Goal: Task Accomplishment & Management: Complete application form

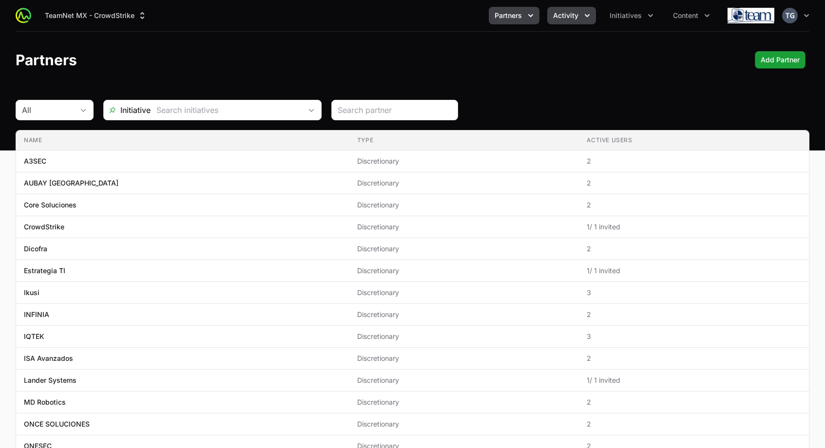
click at [568, 20] on button "Activity" at bounding box center [571, 16] width 49 height 18
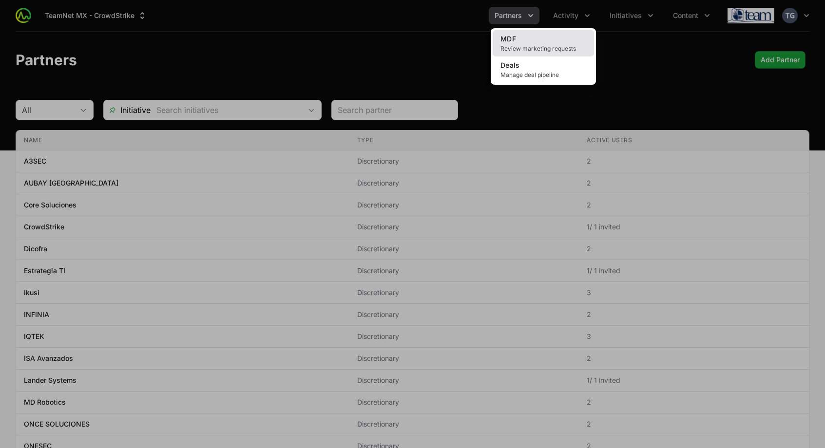
click at [543, 43] on link "MDF Review marketing requests" at bounding box center [543, 43] width 101 height 26
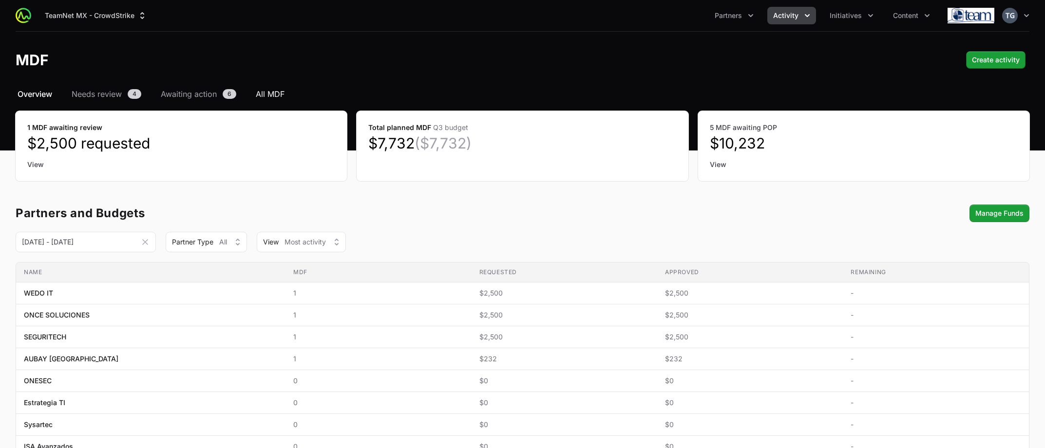
click at [265, 96] on span "All MDF" at bounding box center [270, 94] width 29 height 12
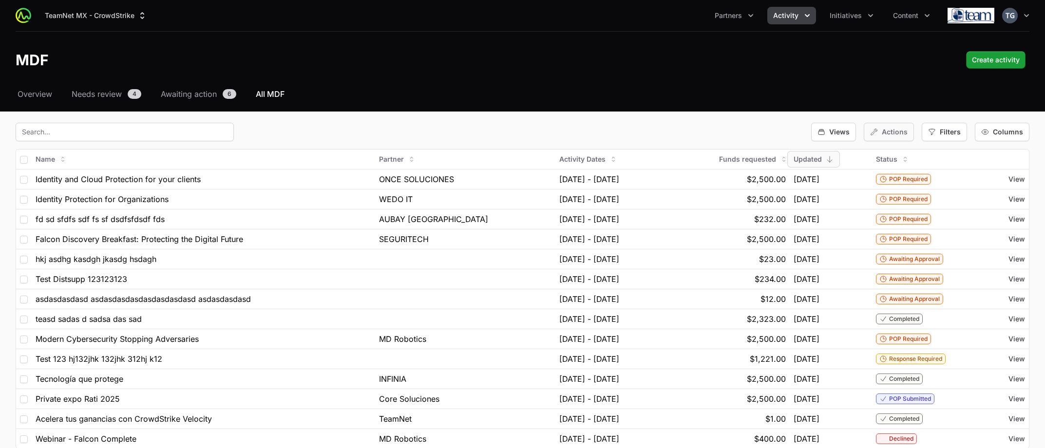
click at [832, 132] on span "Actions" at bounding box center [895, 132] width 26 height 10
click at [780, 133] on div "Views Actions Filters Columns" at bounding box center [523, 132] width 1014 height 19
click at [148, 127] on input "text" at bounding box center [125, 132] width 218 height 19
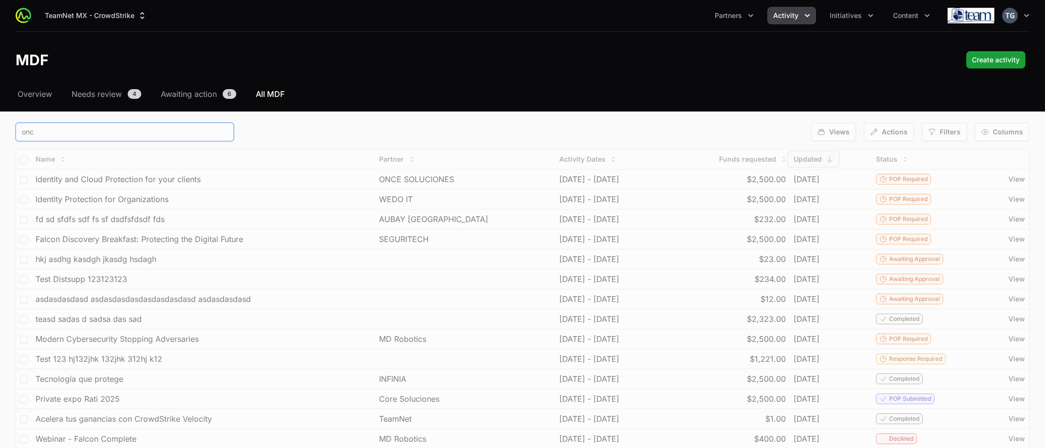
type input "once"
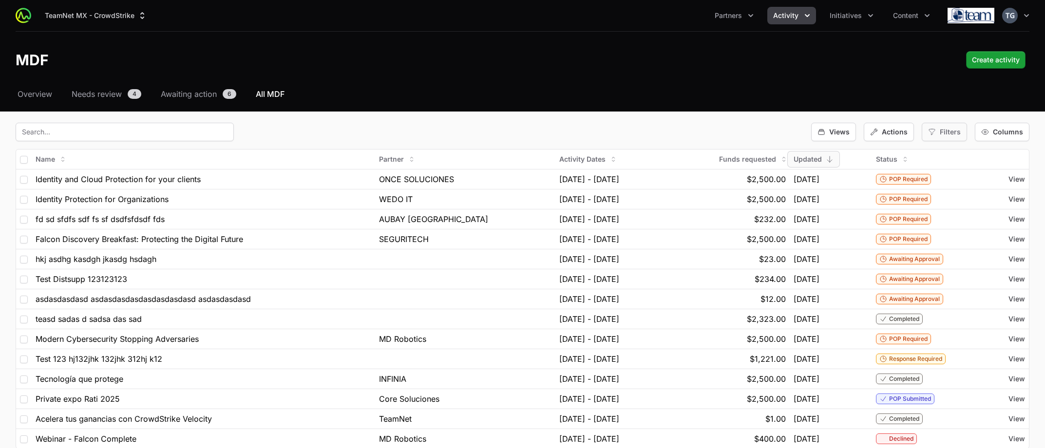
click at [832, 128] on span "Filters" at bounding box center [950, 132] width 21 height 10
click at [832, 220] on span "End Date" at bounding box center [954, 222] width 29 height 10
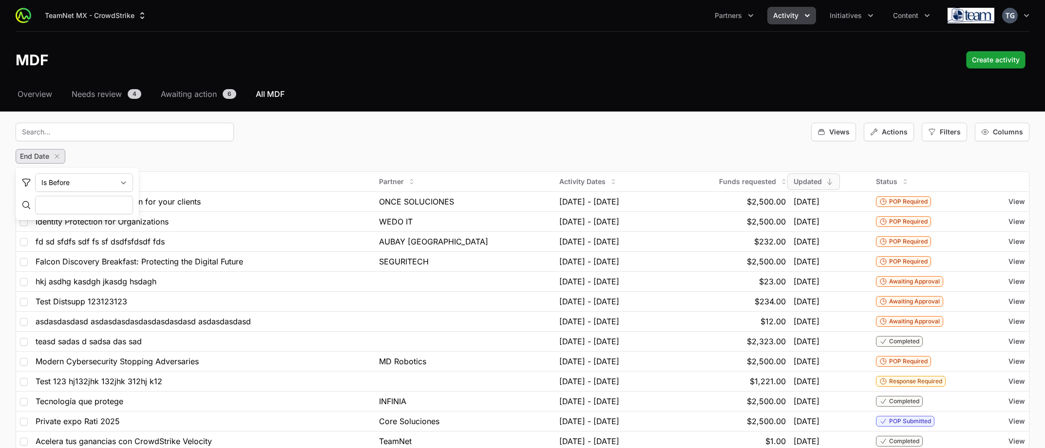
click at [211, 150] on div "End Date" at bounding box center [523, 156] width 1014 height 15
click at [59, 156] on icon "button" at bounding box center [57, 156] width 8 height 8
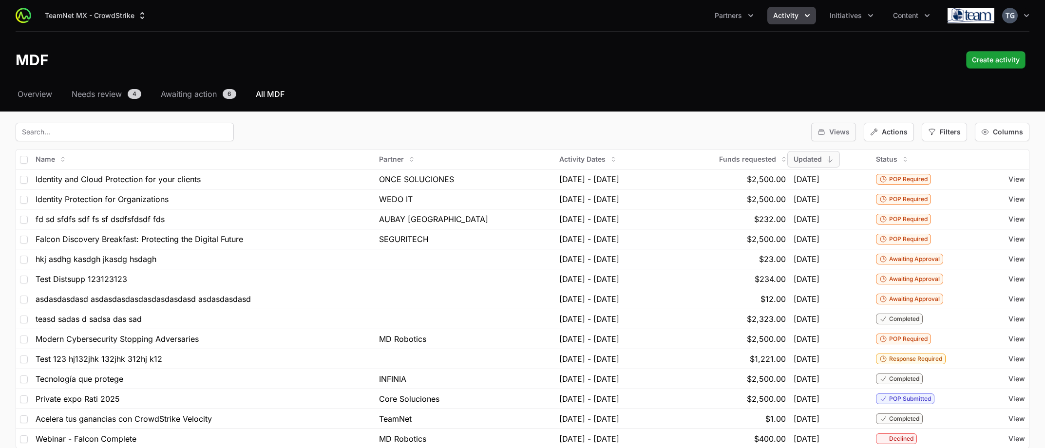
click at [829, 136] on div "Views" at bounding box center [833, 132] width 45 height 19
click at [773, 134] on div "Views Actions Filters Columns" at bounding box center [523, 132] width 1014 height 19
click at [832, 180] on span "View" at bounding box center [1016, 179] width 17 height 10
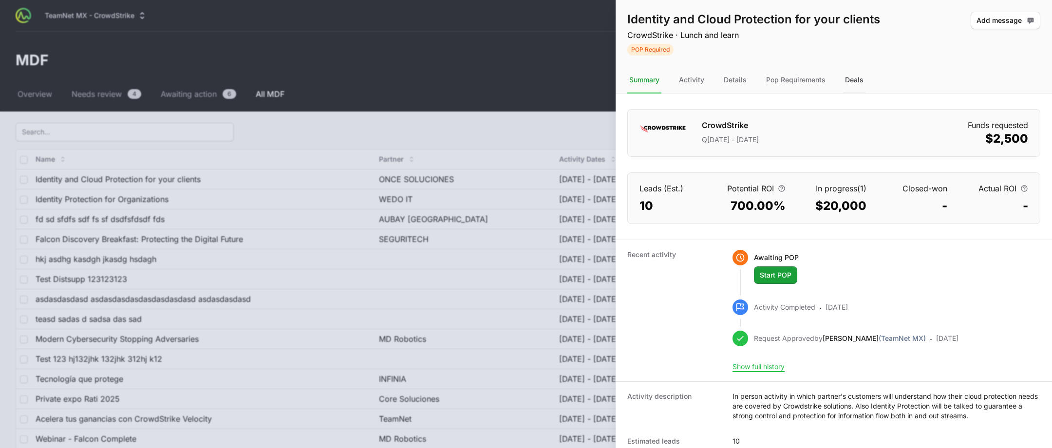
click at [859, 81] on div "Deals" at bounding box center [854, 80] width 22 height 26
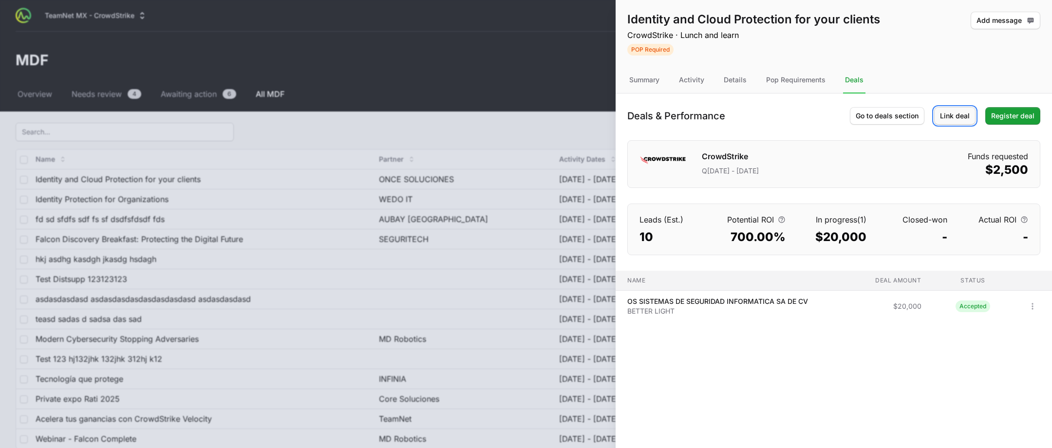
click at [954, 119] on span "Link deal" at bounding box center [955, 116] width 30 height 12
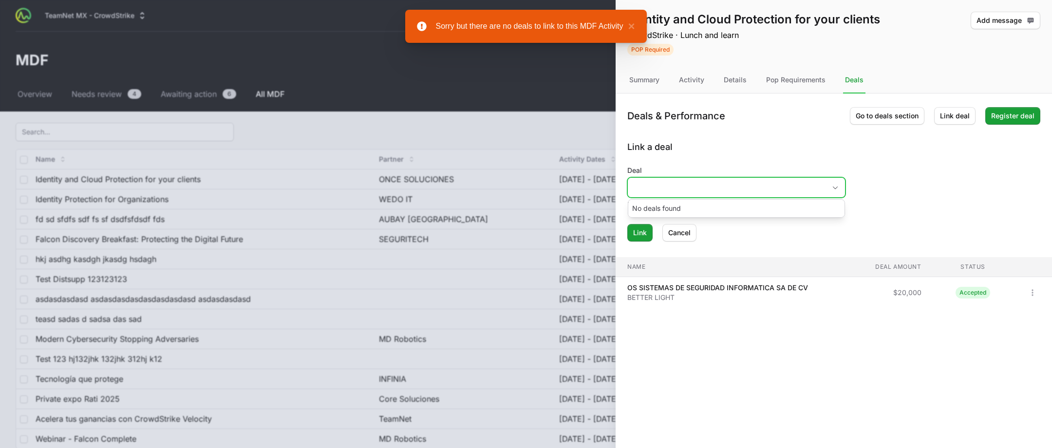
click at [800, 190] on input "Deal" at bounding box center [727, 187] width 198 height 19
drag, startPoint x: 770, startPoint y: 161, endPoint x: 753, endPoint y: 169, distance: 19.2
click at [770, 161] on div "Link a deal Deal No deals found Enter the deal you want to link to this MDF Lin…" at bounding box center [833, 190] width 413 height 101
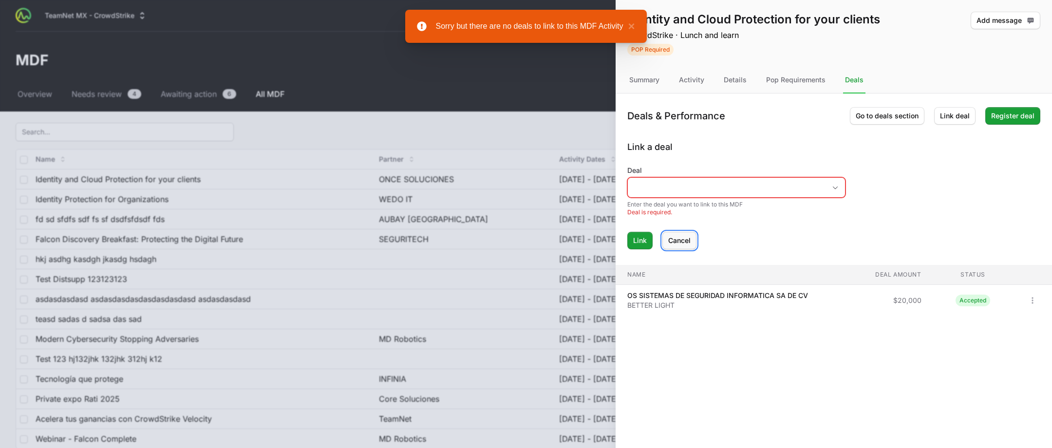
click at [679, 233] on button "Cancel" at bounding box center [680, 241] width 34 height 18
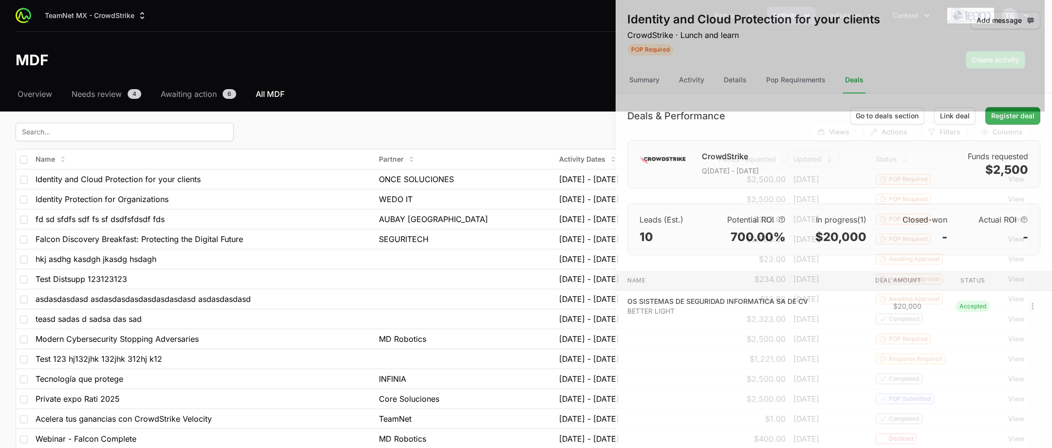
click at [530, 114] on div at bounding box center [526, 224] width 1052 height 448
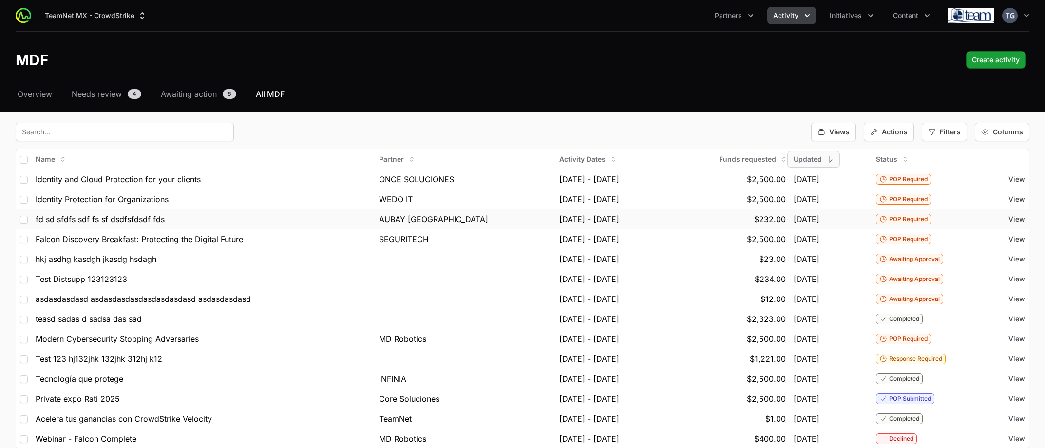
click at [203, 217] on div "fd sd sfdfs sdf fs sf dsdfsfdsdf fds" at bounding box center [204, 219] width 336 height 12
click at [766, 219] on span "$232.00" at bounding box center [770, 219] width 32 height 12
click at [1020, 222] on span "View" at bounding box center [1016, 219] width 17 height 10
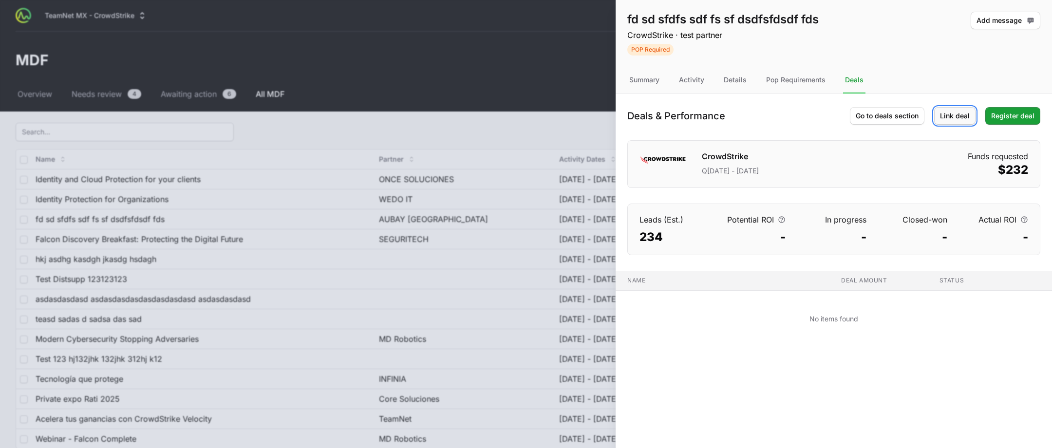
click at [963, 113] on span "Link deal" at bounding box center [955, 116] width 30 height 12
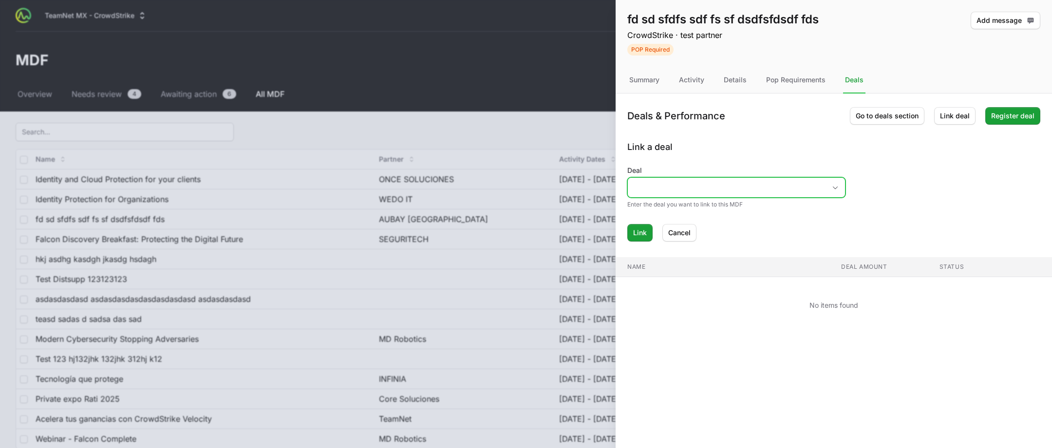
click at [830, 183] on div "Open" at bounding box center [835, 187] width 19 height 19
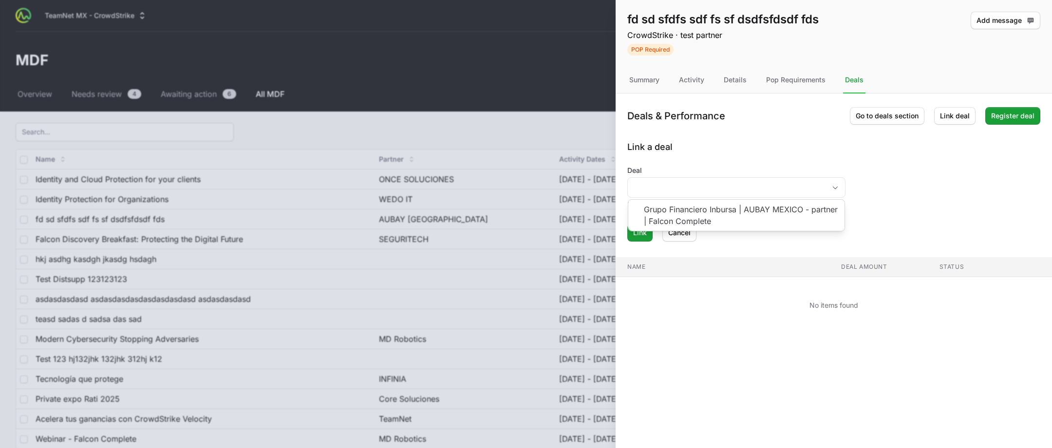
click at [802, 139] on div "Deals & Performance Go to deals section Link deal Register deal Link a deal Dea…" at bounding box center [834, 168] width 436 height 148
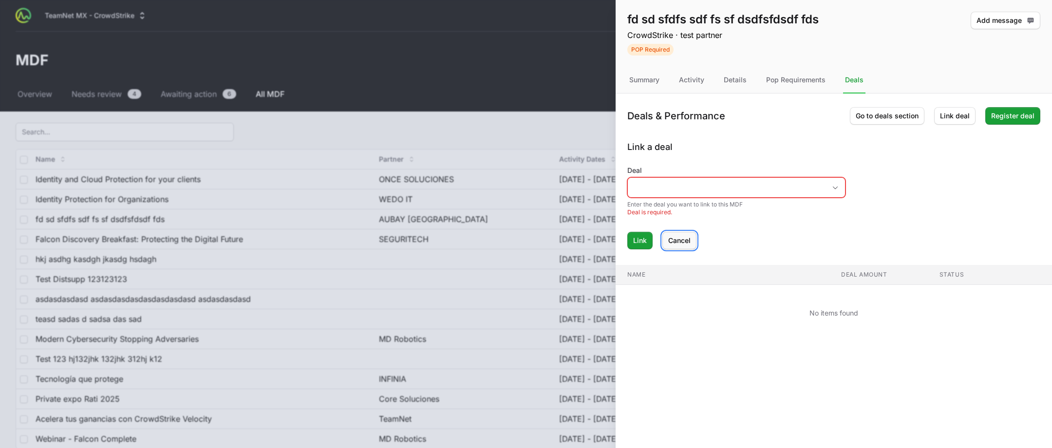
click at [676, 239] on span "Cancel" at bounding box center [679, 241] width 22 height 12
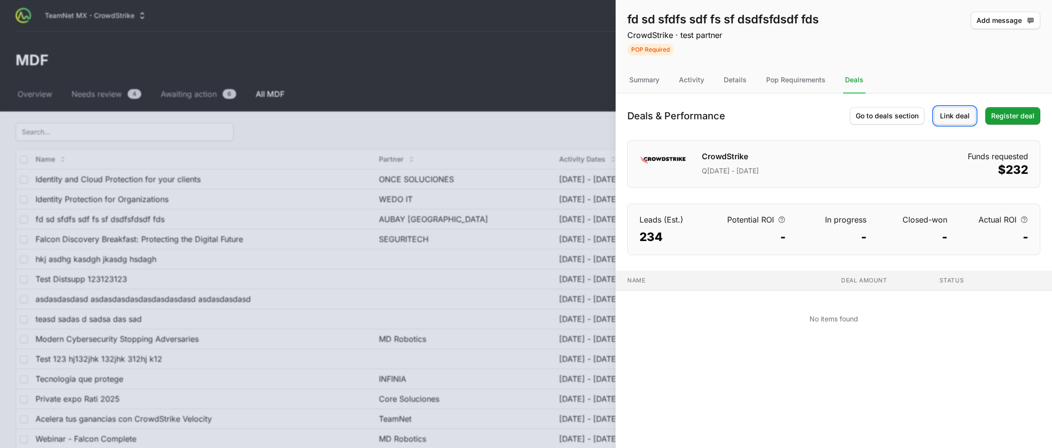
click at [952, 117] on span "Link deal" at bounding box center [955, 116] width 30 height 12
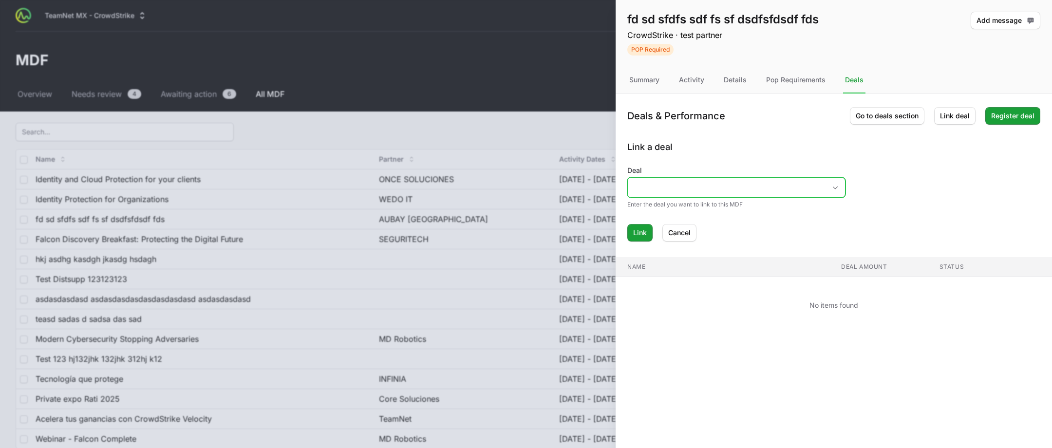
click at [753, 184] on input "Deal" at bounding box center [727, 187] width 198 height 19
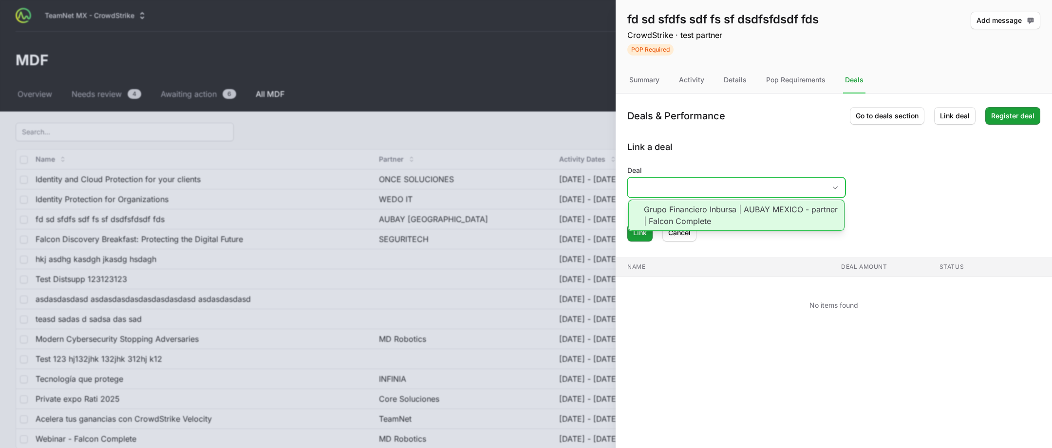
drag, startPoint x: 743, startPoint y: 212, endPoint x: 734, endPoint y: 217, distance: 11.1
click at [743, 212] on li "Grupo Financiero Inbursa | AUBAY MEXICO - partner | Falcon Complete" at bounding box center [736, 215] width 216 height 31
type input "Grupo Financiero Inbursa | AUBAY MEXICO - partner | Falcon Complete"
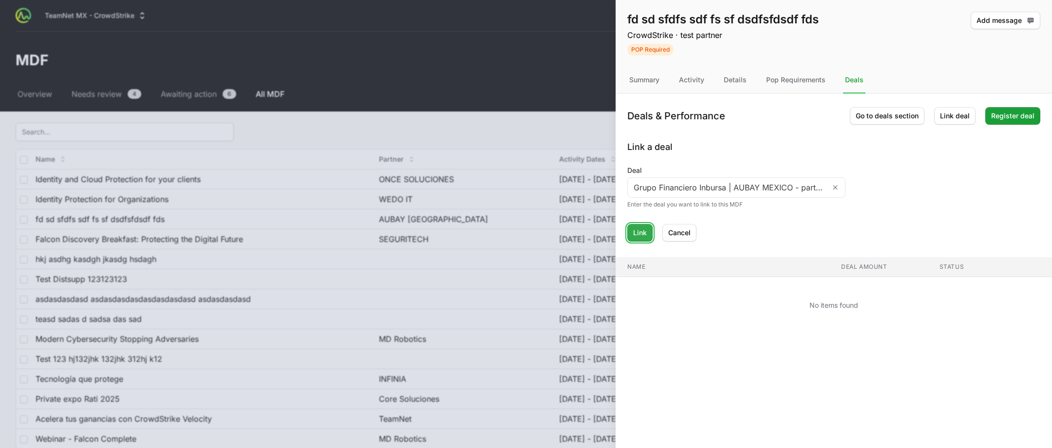
click at [637, 234] on span "Link" at bounding box center [640, 233] width 14 height 12
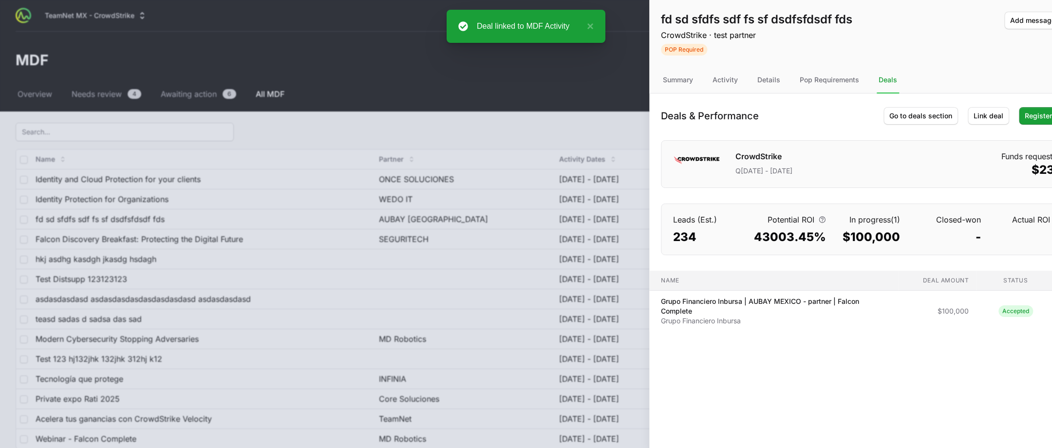
drag, startPoint x: 725, startPoint y: 237, endPoint x: 757, endPoint y: 242, distance: 32.5
click at [758, 242] on dd "43003.45%" at bounding box center [790, 237] width 72 height 16
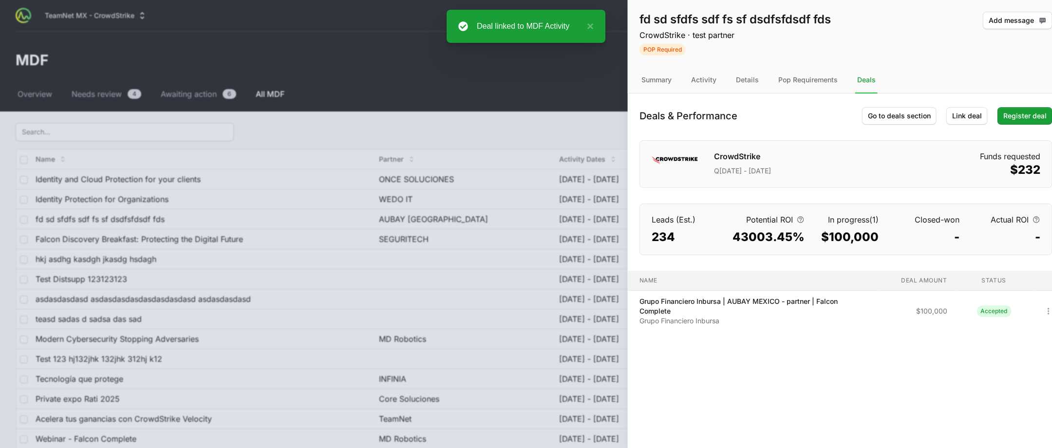
click at [757, 242] on dd "43003.45%" at bounding box center [769, 237] width 72 height 16
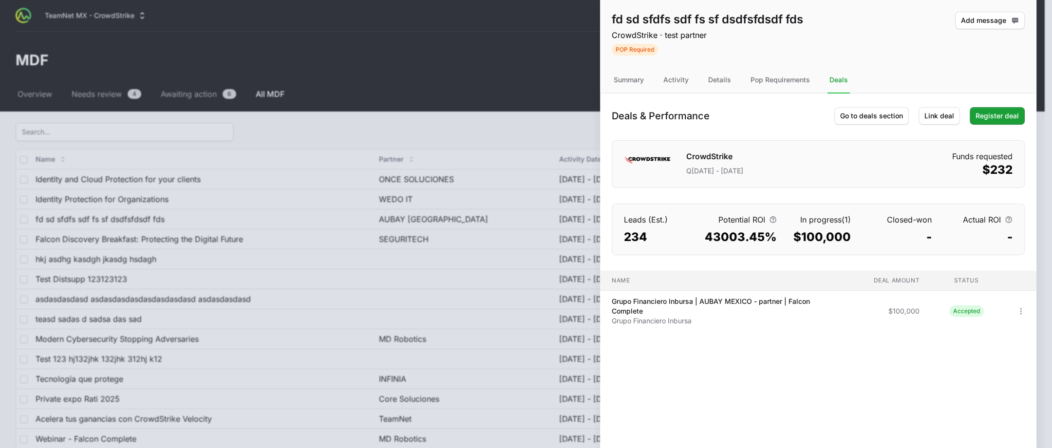
drag, startPoint x: 985, startPoint y: 68, endPoint x: 942, endPoint y: 76, distance: 43.6
click at [942, 76] on nav "Summary Activity Details Pop Requirements Deals" at bounding box center [818, 80] width 436 height 26
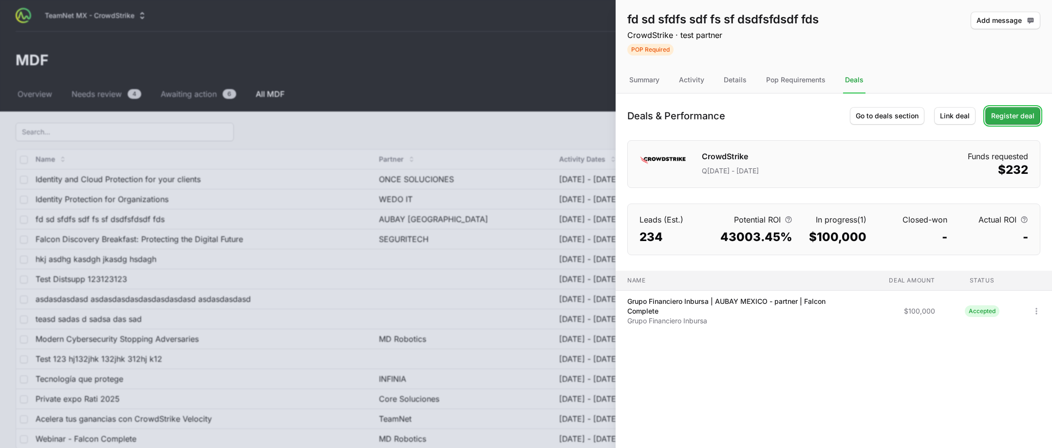
click at [1010, 115] on span "Register deal" at bounding box center [1012, 116] width 43 height 12
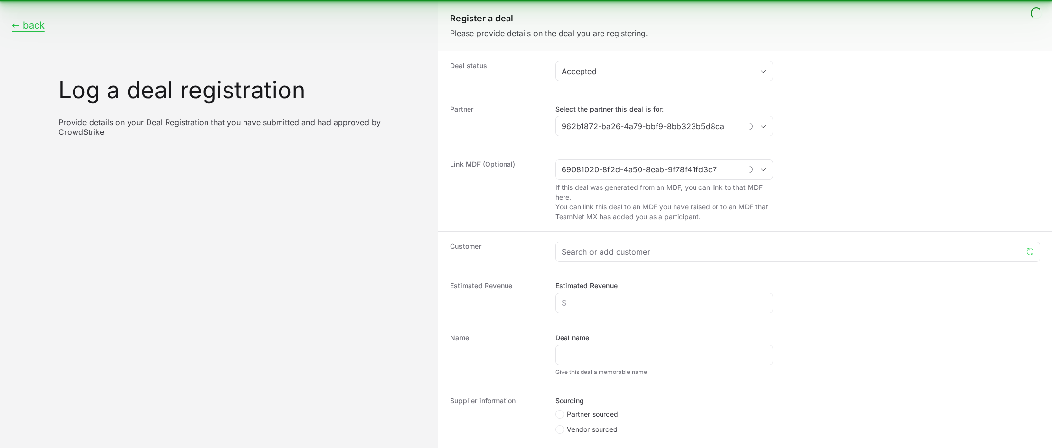
type input "AUBAY [GEOGRAPHIC_DATA]"
type input "fd sd sfdfs sdf fs sf dsdfsfdsdf fds"
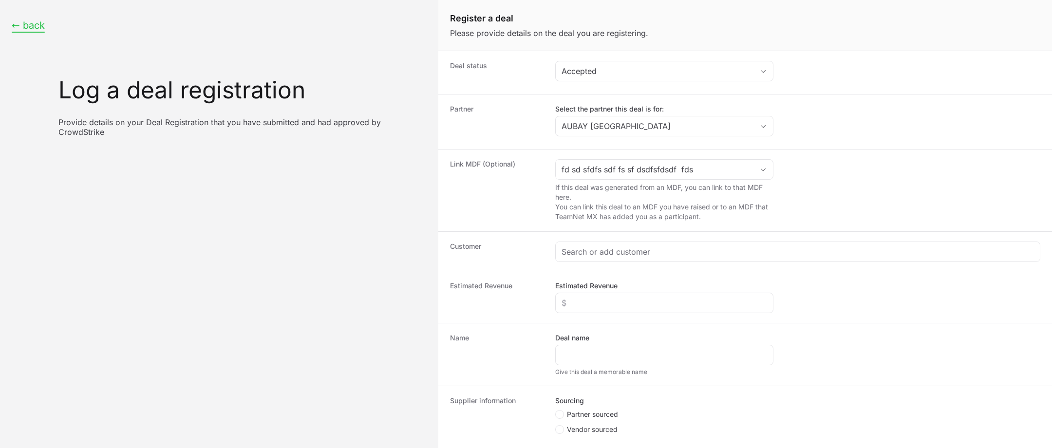
click at [36, 23] on button "← back" at bounding box center [28, 25] width 33 height 12
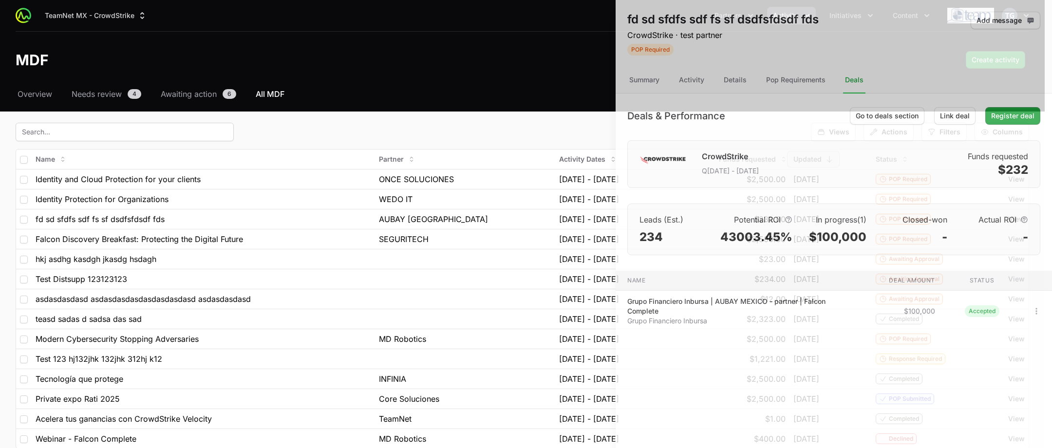
click at [403, 74] on div at bounding box center [526, 224] width 1052 height 448
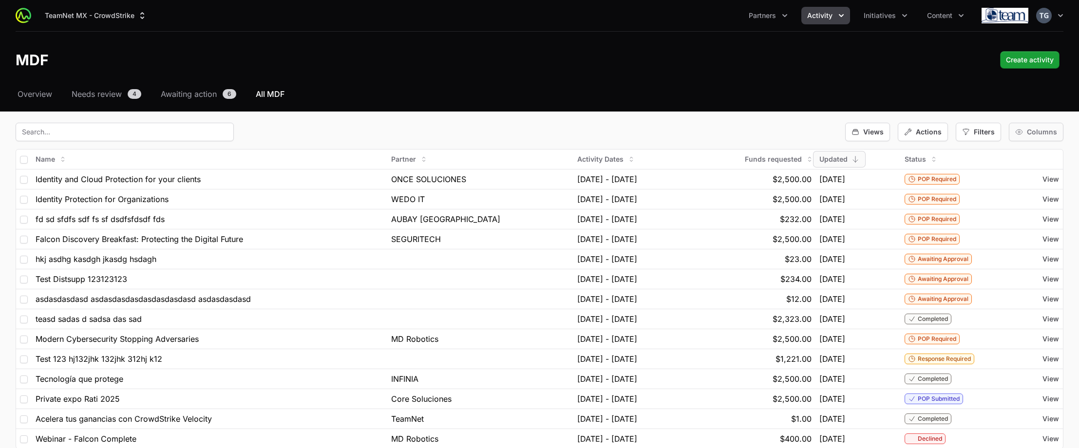
click at [1041, 132] on span "Columns" at bounding box center [1042, 132] width 30 height 10
click at [629, 104] on div "Select a tab Overview Needs review Awaiting action All MDF Overview Needs revie…" at bounding box center [539, 293] width 1079 height 411
click at [1043, 127] on span "Columns" at bounding box center [1042, 132] width 30 height 10
click at [449, 110] on div "Select a tab Overview Needs review Awaiting action All MDF Overview Needs revie…" at bounding box center [539, 293] width 1079 height 411
click at [752, 124] on div "Views Actions Filters Columns" at bounding box center [540, 132] width 1048 height 19
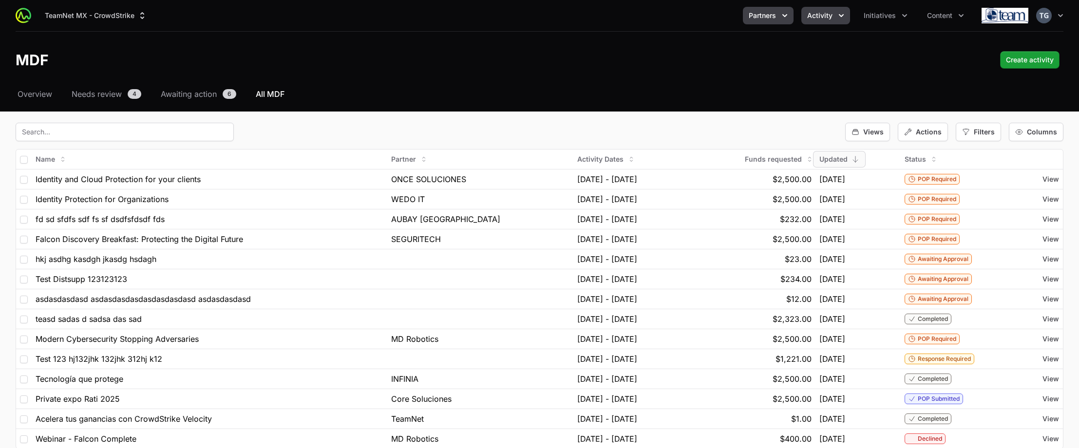
click at [759, 21] on button "Partners" at bounding box center [768, 16] width 51 height 18
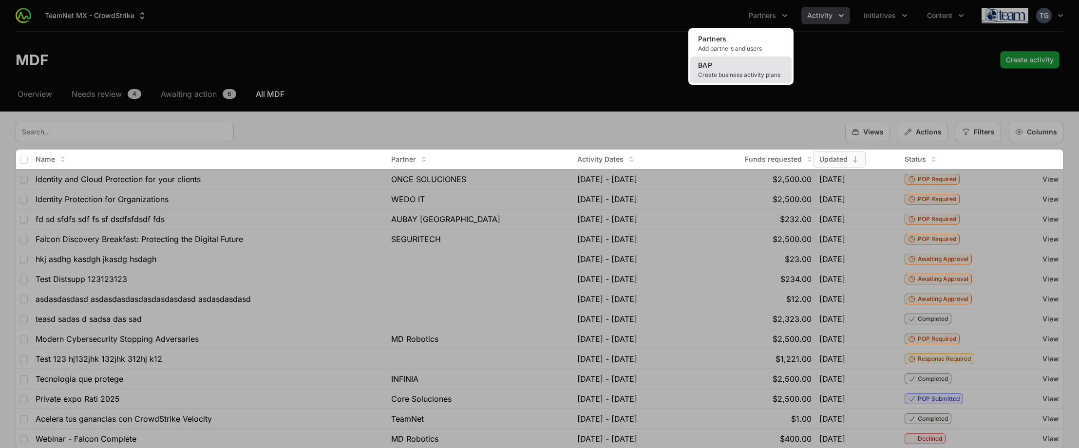
click at [727, 64] on link "BAP Create business activity plans" at bounding box center [740, 70] width 101 height 26
click at [756, 69] on link "BAP Create business activity plans" at bounding box center [740, 70] width 101 height 26
click at [202, 50] on div "Partners menu" at bounding box center [539, 224] width 1079 height 448
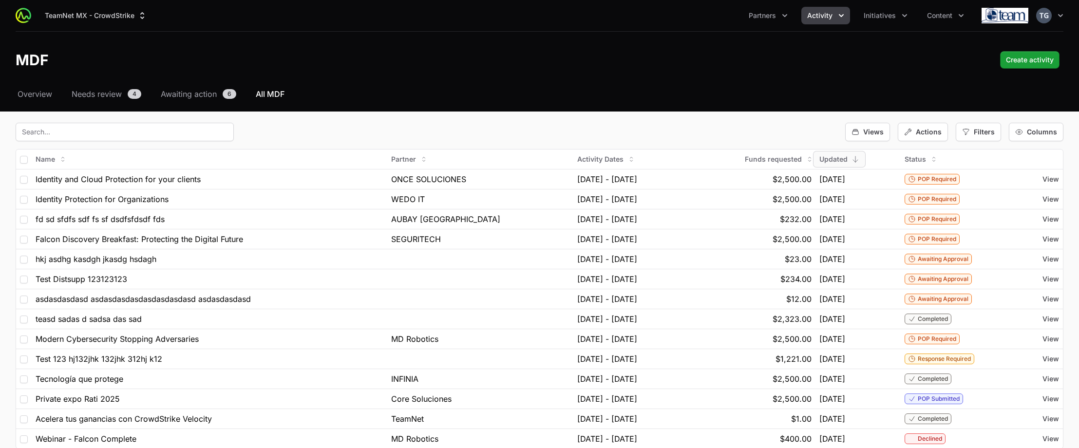
click at [688, 63] on div "MDF Create activity" at bounding box center [540, 60] width 1048 height 18
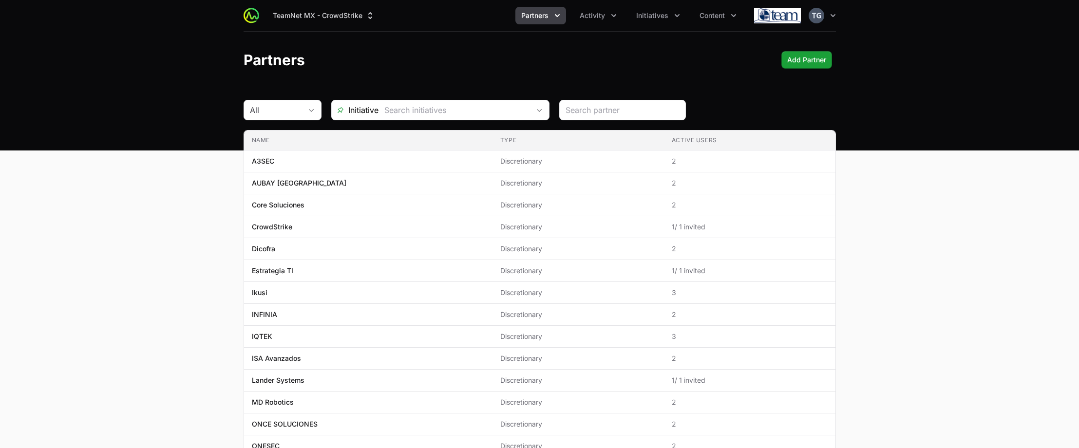
click at [550, 15] on button "Partners" at bounding box center [540, 16] width 51 height 18
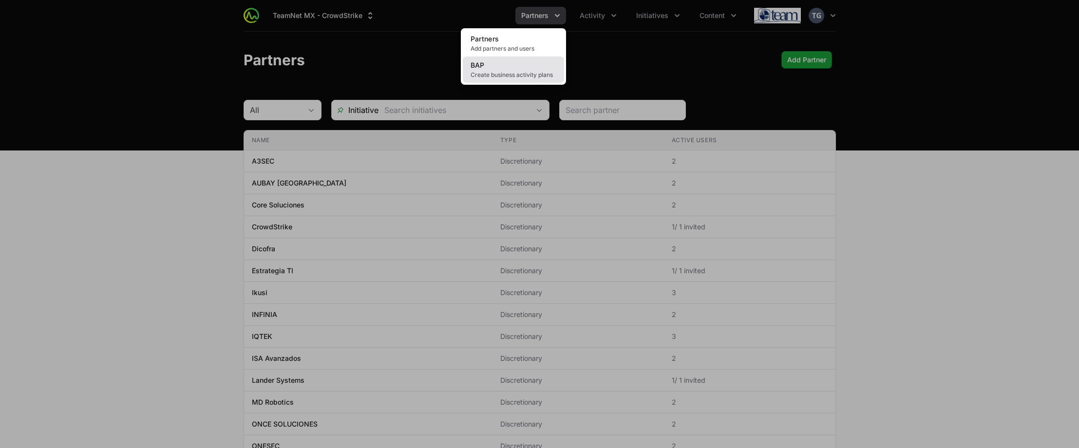
click at [503, 69] on link "BAP Create business activity plans" at bounding box center [513, 70] width 101 height 26
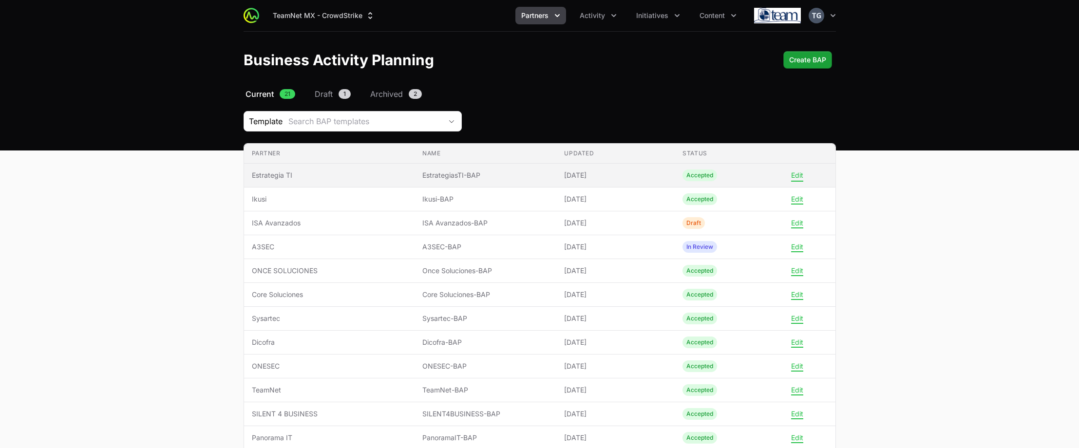
click at [796, 173] on button "Edit" at bounding box center [797, 175] width 12 height 9
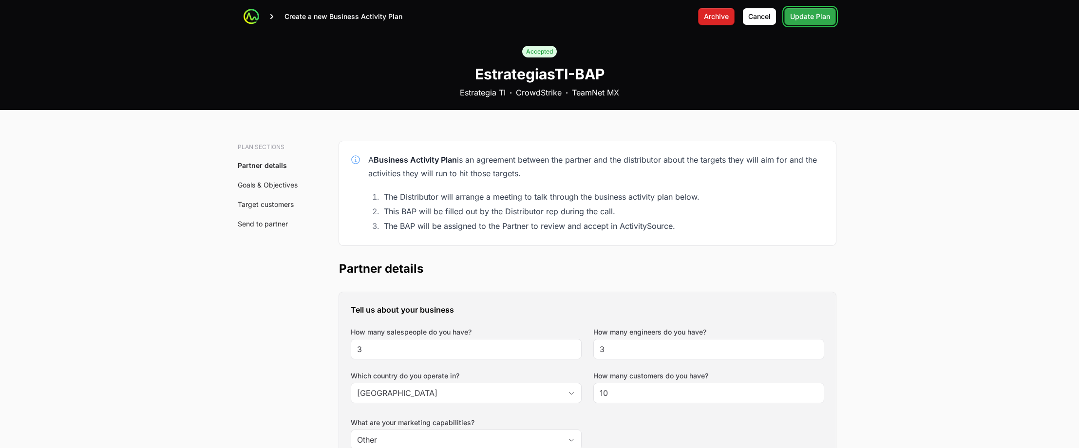
click at [823, 13] on span "Update Plan" at bounding box center [810, 17] width 40 height 12
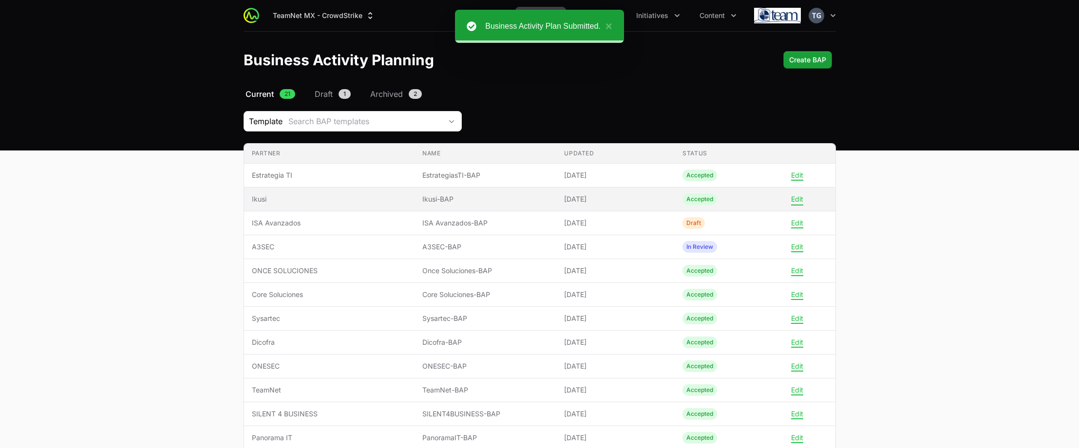
click at [798, 195] on button "Edit" at bounding box center [797, 199] width 12 height 9
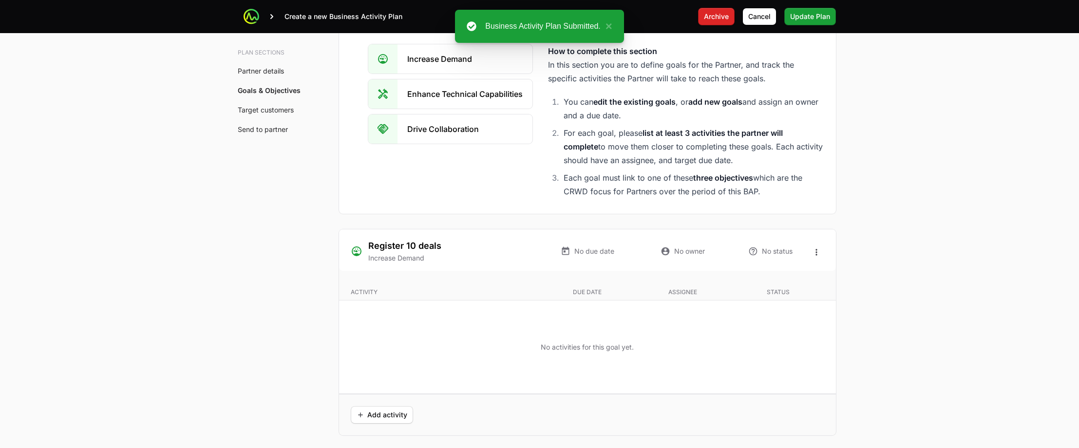
scroll to position [2520, 0]
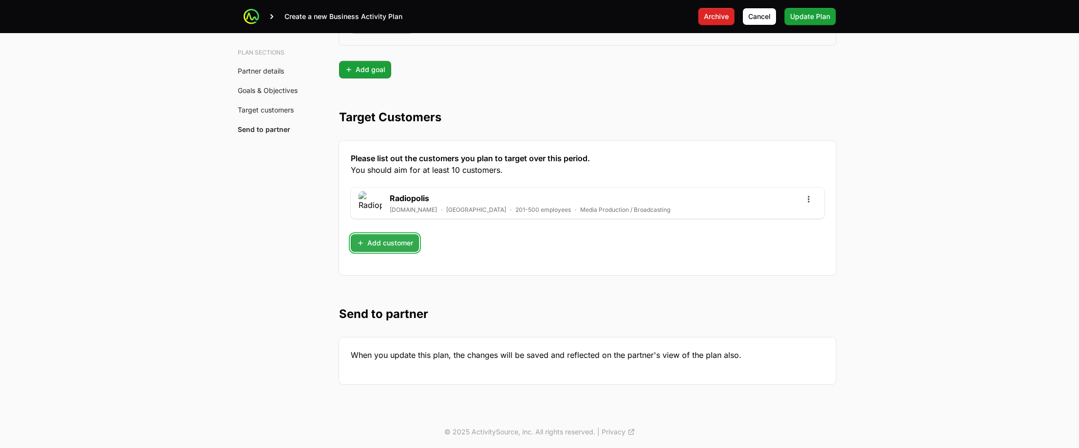
click at [395, 241] on span "Add customer" at bounding box center [385, 243] width 57 height 12
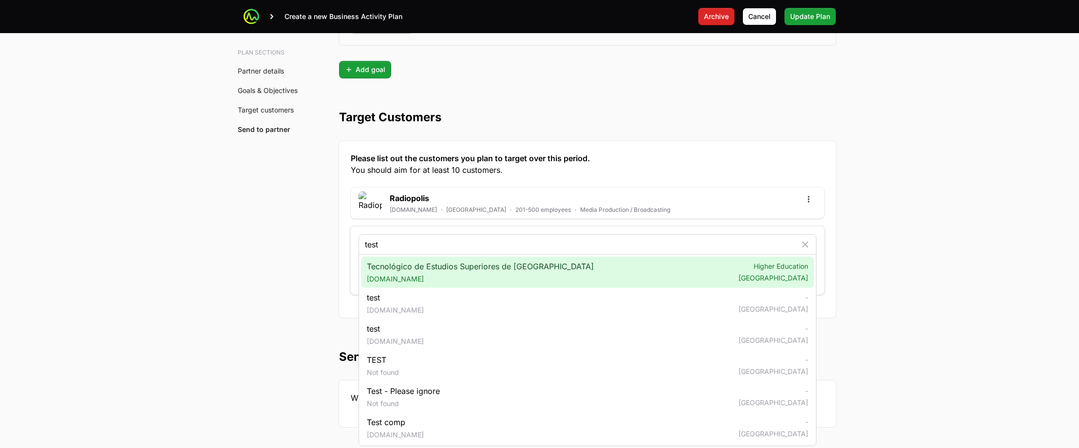
type input "test"
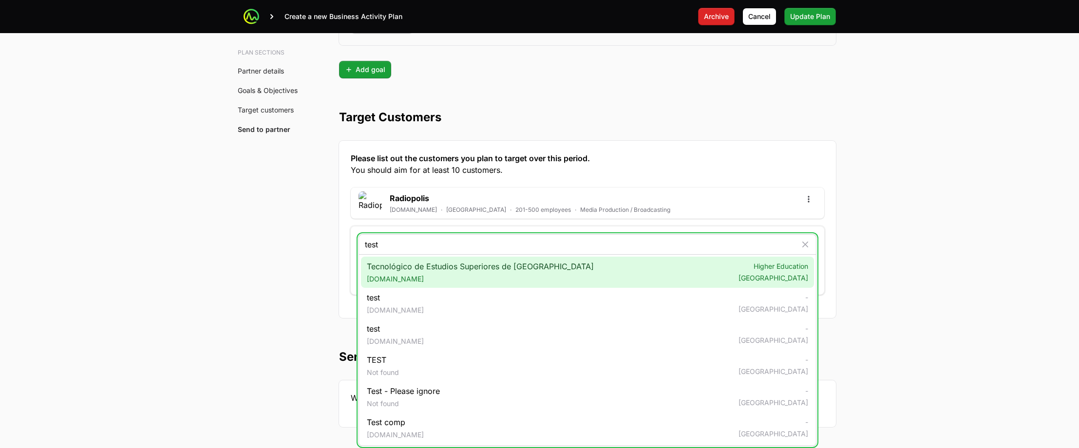
click at [549, 268] on span "Tecnológico de Estudios Superiores de Tianguistenco test.edomex.gob.mx" at bounding box center [480, 272] width 227 height 23
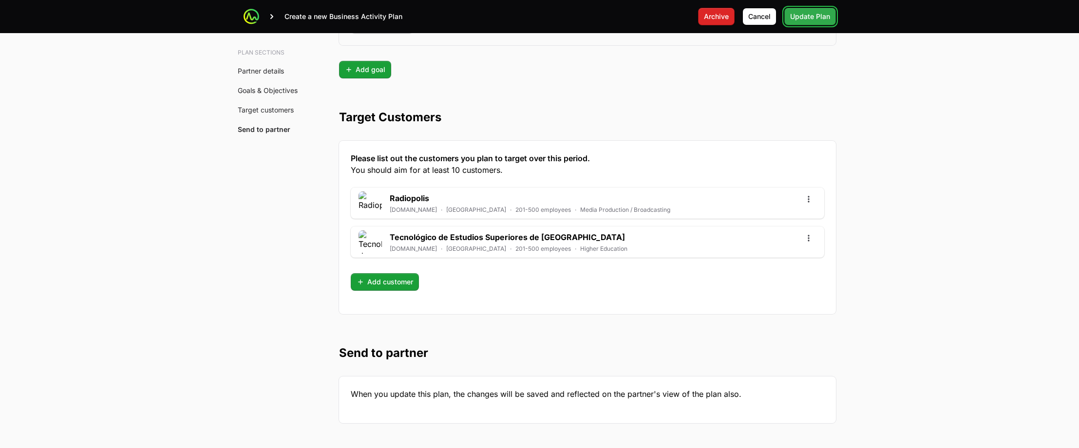
click at [815, 19] on span "Update Plan" at bounding box center [810, 17] width 40 height 12
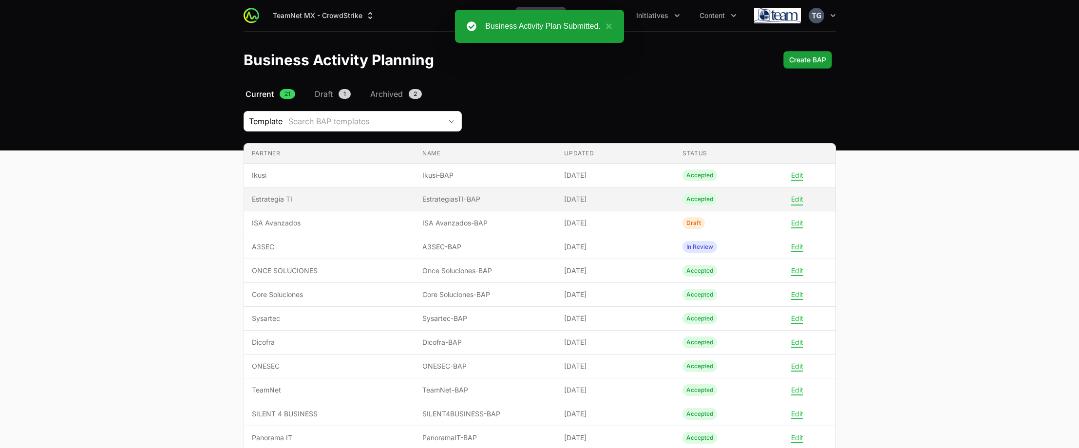
click at [795, 200] on button "Edit" at bounding box center [797, 199] width 12 height 9
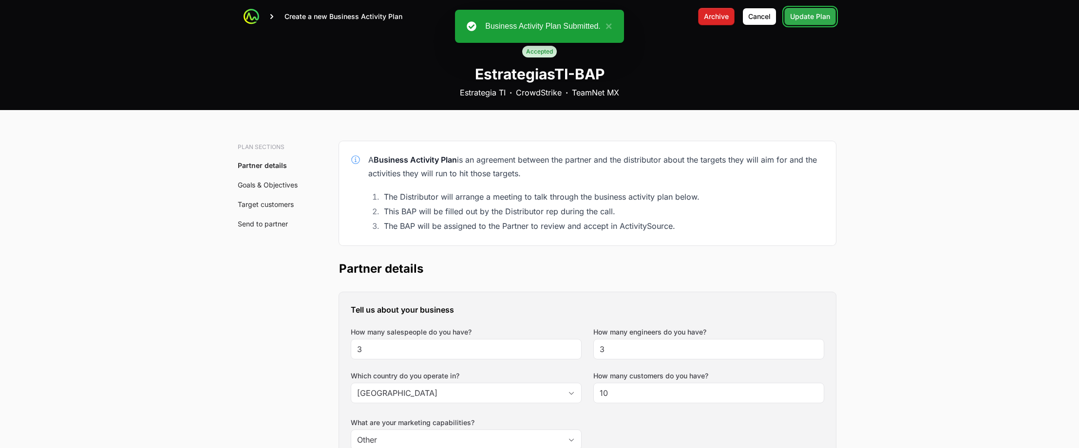
click at [805, 18] on span "Update Plan" at bounding box center [810, 17] width 40 height 12
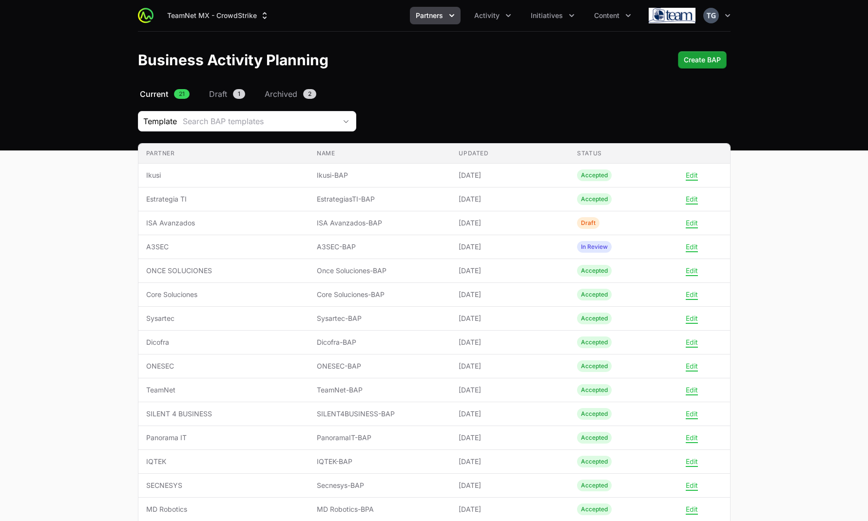
click at [702, 47] on header "Business Activity Planning Create BAP" at bounding box center [434, 60] width 868 height 57
click at [703, 57] on span "Create BAP" at bounding box center [701, 60] width 37 height 12
click at [710, 59] on span "Create BAP" at bounding box center [701, 60] width 37 height 12
click at [542, 102] on div "Select a tab Current Draft Archived Current 21 Draft 1 Archived 2 Template Sear…" at bounding box center [434, 403] width 624 height 631
click at [435, 18] on span "Partners" at bounding box center [429, 16] width 27 height 10
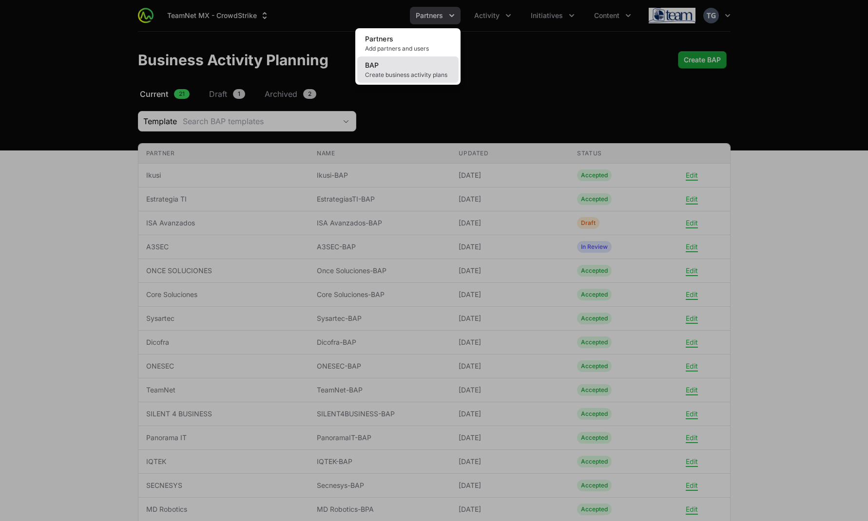
click at [412, 72] on span "Create business activity plans" at bounding box center [408, 75] width 86 height 8
click at [619, 94] on div "Partners menu" at bounding box center [434, 260] width 868 height 521
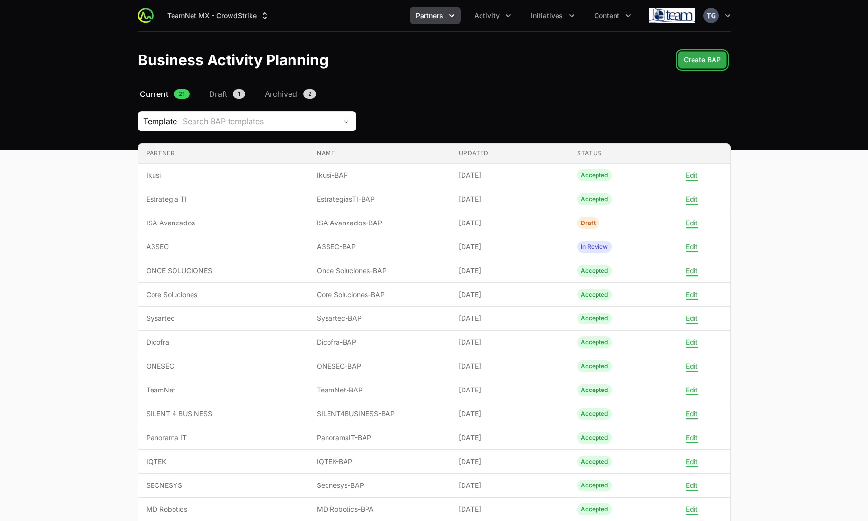
click at [712, 54] on span "Create BAP" at bounding box center [701, 60] width 37 height 12
click at [709, 66] on button "Create BAP" at bounding box center [702, 60] width 49 height 18
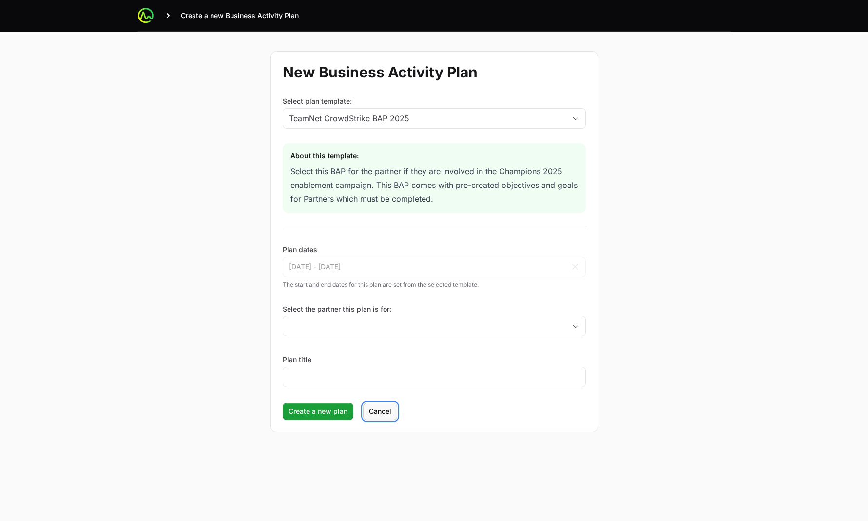
click at [378, 415] on span "Cancel" at bounding box center [380, 412] width 22 height 12
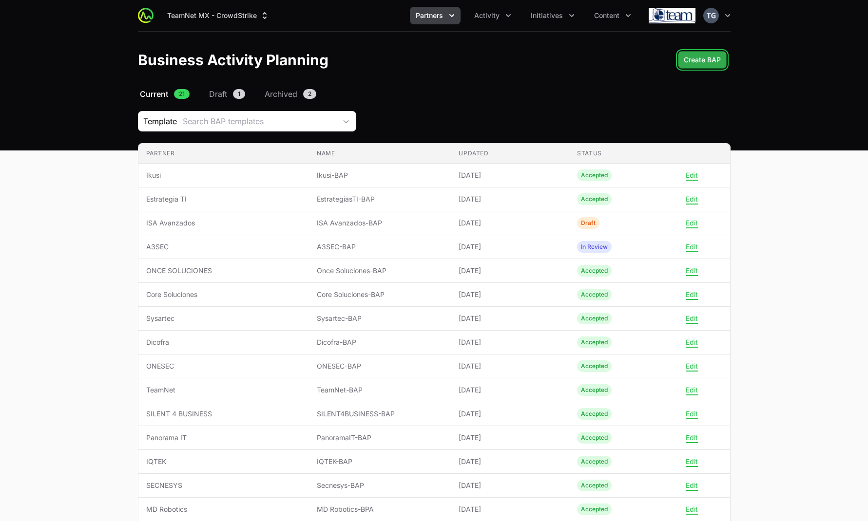
click at [705, 60] on span "Create BAP" at bounding box center [701, 60] width 37 height 12
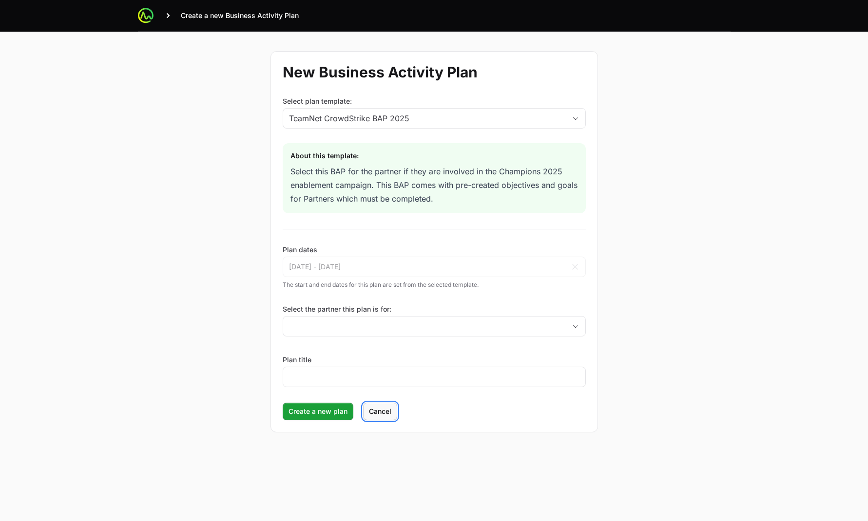
click at [386, 413] on span "Cancel" at bounding box center [380, 412] width 22 height 12
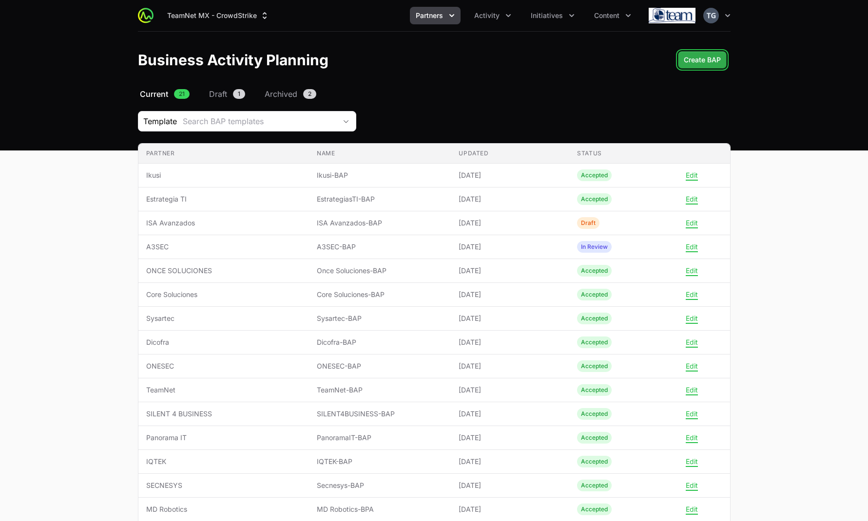
click at [716, 54] on button "Create BAP" at bounding box center [702, 60] width 49 height 18
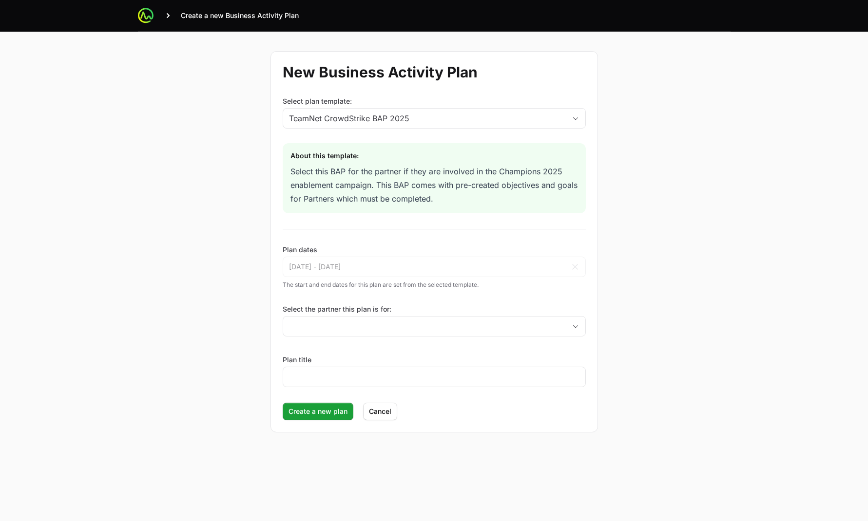
click at [380, 401] on form "New Business Activity Plan Select plan template: TeamNet CrowdStrike BAP 2025 A…" at bounding box center [433, 241] width 327 height 381
click at [378, 412] on span "Cancel" at bounding box center [380, 412] width 22 height 12
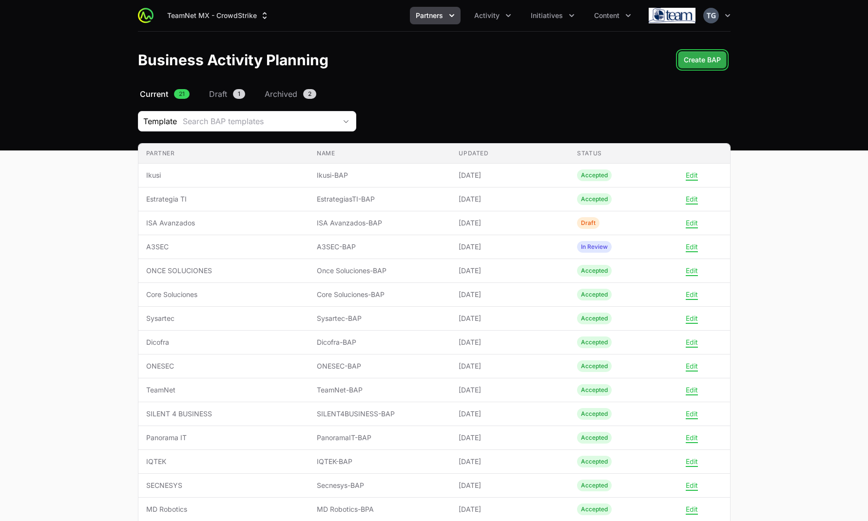
click at [709, 57] on span "Create BAP" at bounding box center [701, 60] width 37 height 12
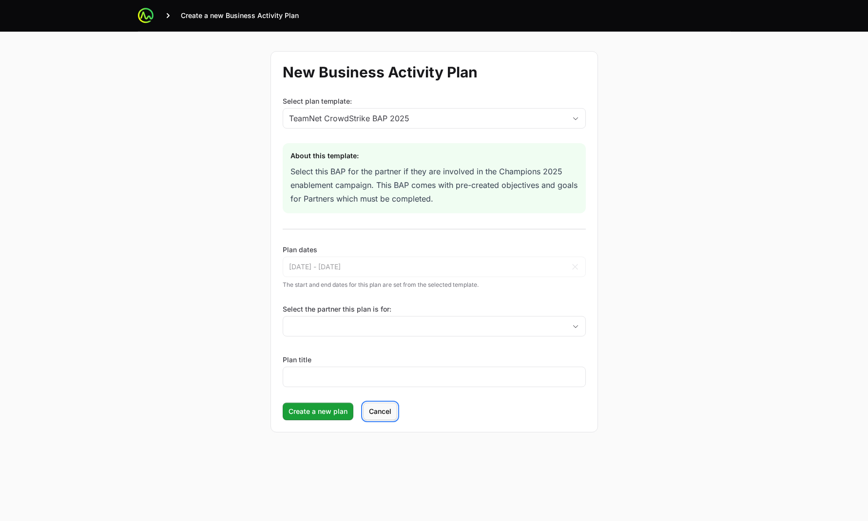
click at [374, 413] on span "Cancel" at bounding box center [380, 412] width 22 height 12
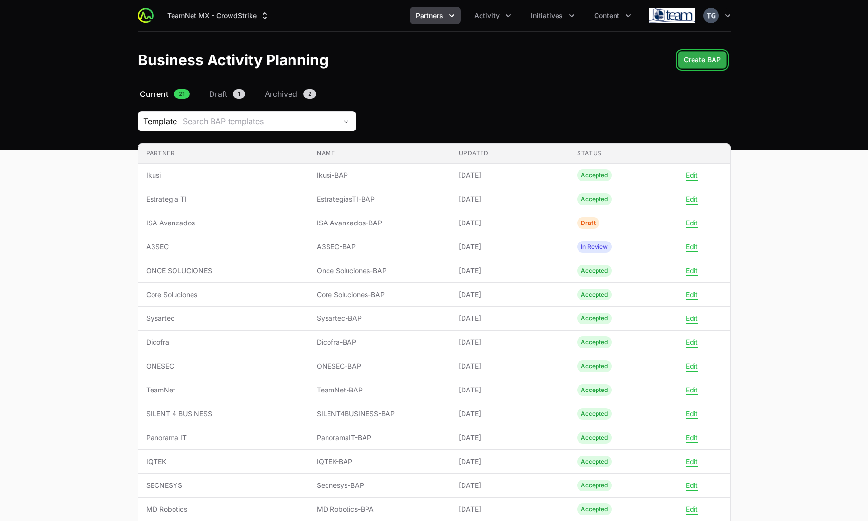
click at [716, 61] on span "Create BAP" at bounding box center [701, 60] width 37 height 12
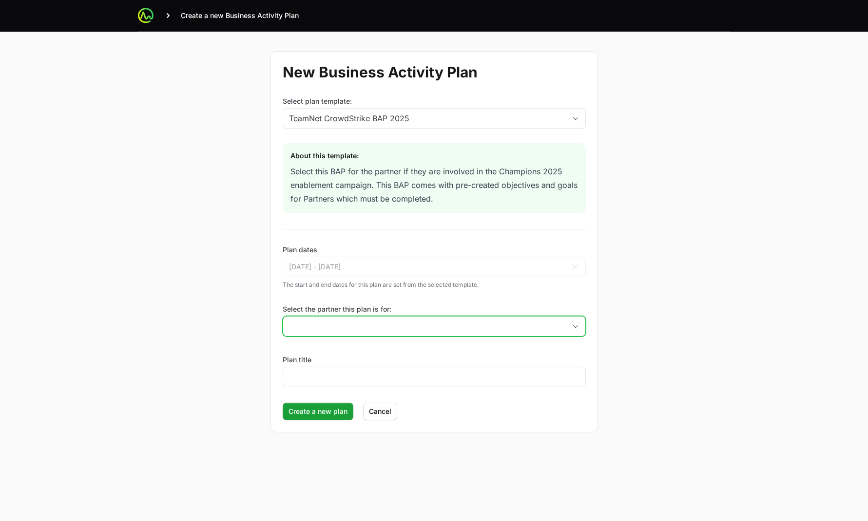
click at [317, 331] on input "Select the partner this plan is for:" at bounding box center [424, 326] width 283 height 19
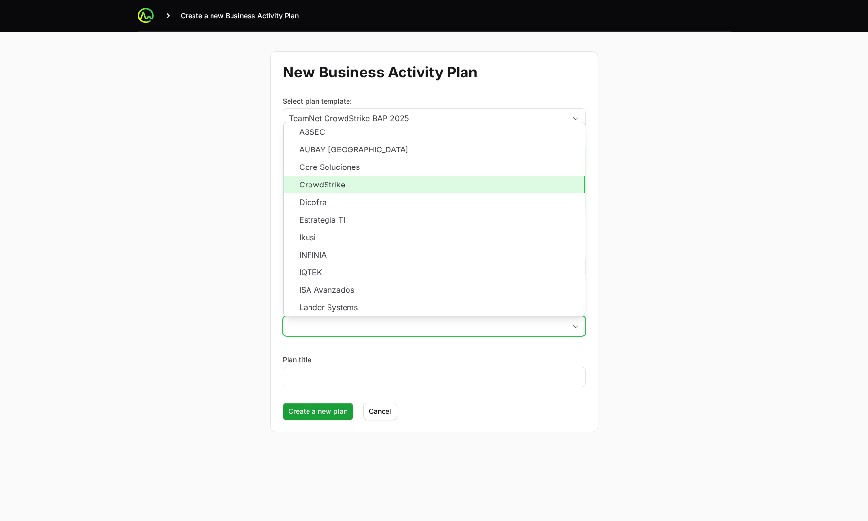
click at [342, 181] on li "CrowdStrike" at bounding box center [434, 185] width 301 height 18
type input "CrowdStrike"
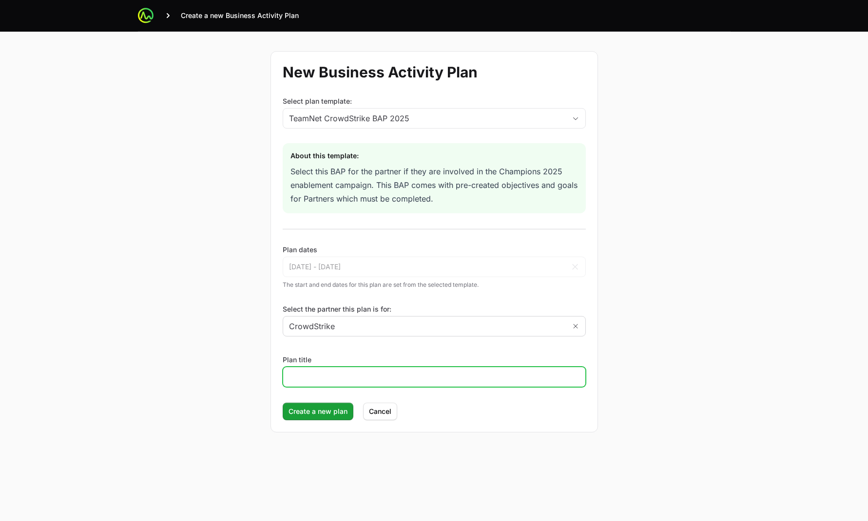
click at [304, 376] on input "Plan title" at bounding box center [434, 377] width 290 height 12
type input "Test BAP"
click at [283, 403] on button "Create a new plan" at bounding box center [318, 412] width 71 height 18
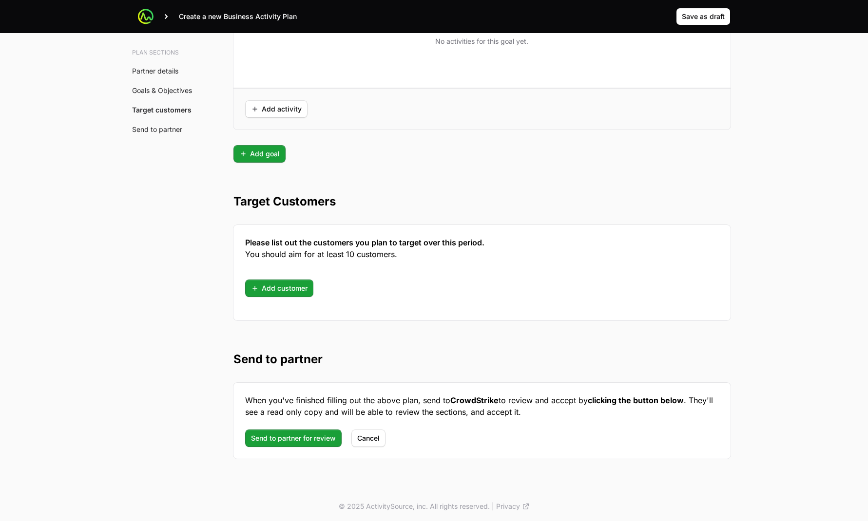
scroll to position [2417, 0]
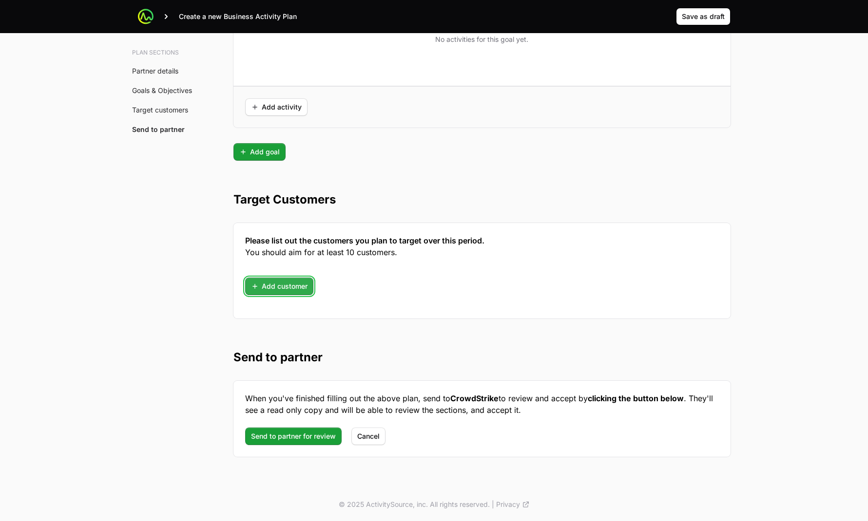
click at [281, 290] on span "Add customer" at bounding box center [279, 287] width 57 height 12
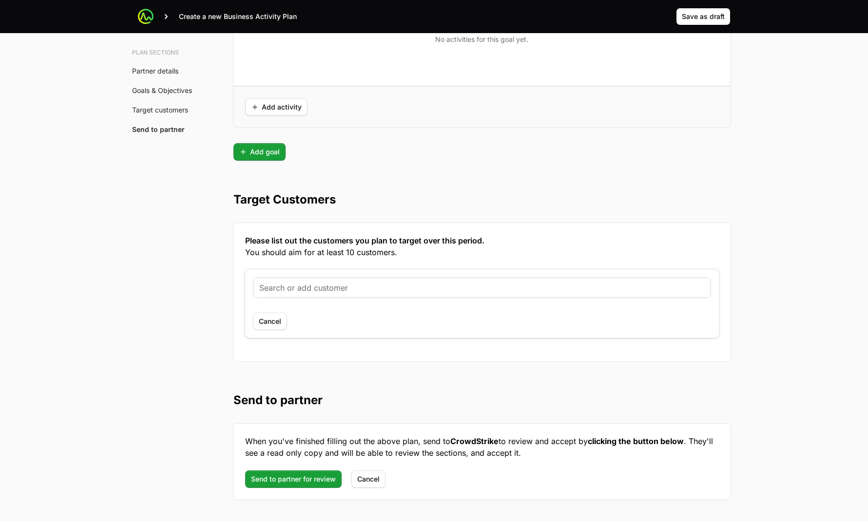
click at [282, 288] on input "text" at bounding box center [481, 288] width 445 height 12
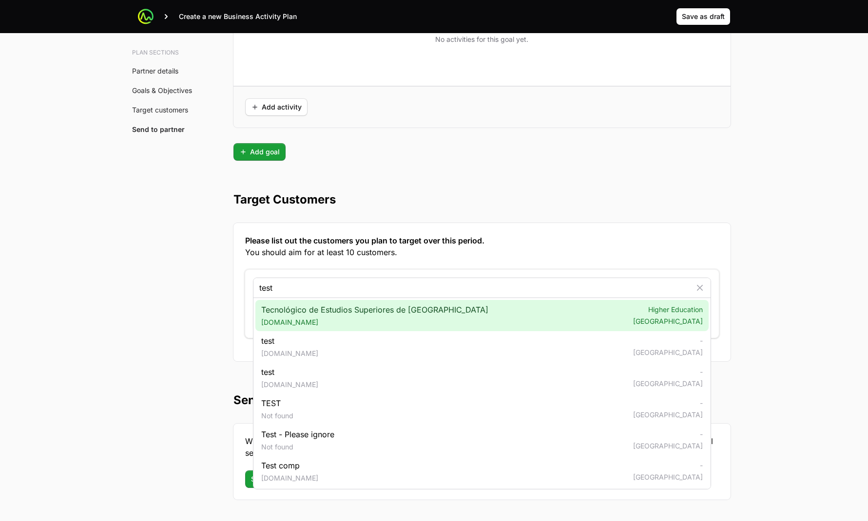
type input "test"
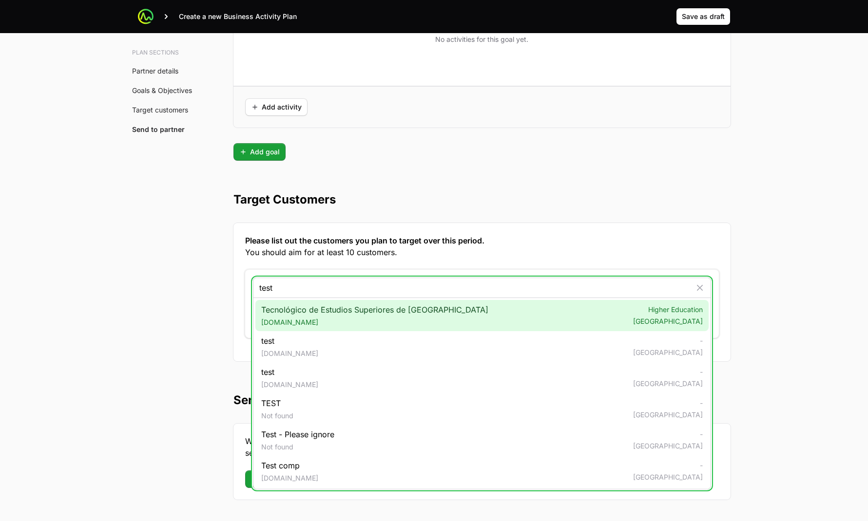
click at [304, 316] on span "Tecnológico de Estudios Superiores de Tianguistenco [DOMAIN_NAME]" at bounding box center [374, 315] width 227 height 23
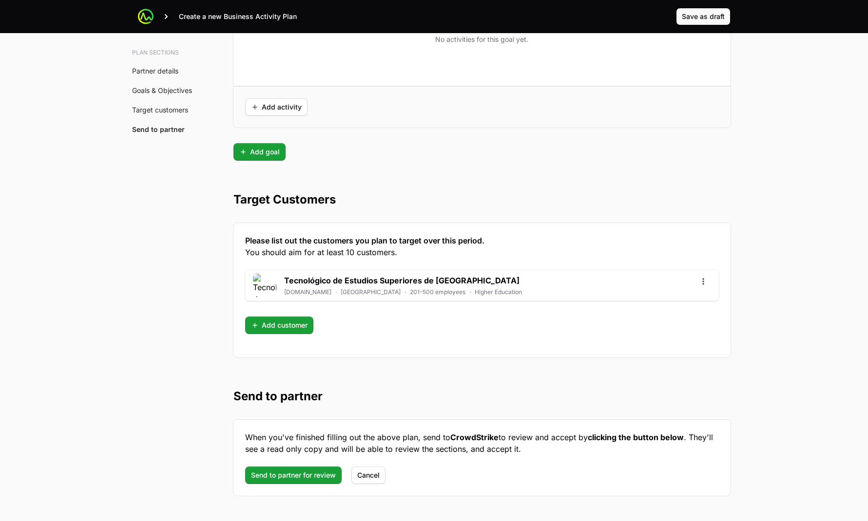
click at [705, 24] on div "Create a new Business Activity Plan Save as draft" at bounding box center [434, 16] width 592 height 33
click at [706, 21] on span "Save as draft" at bounding box center [703, 17] width 43 height 12
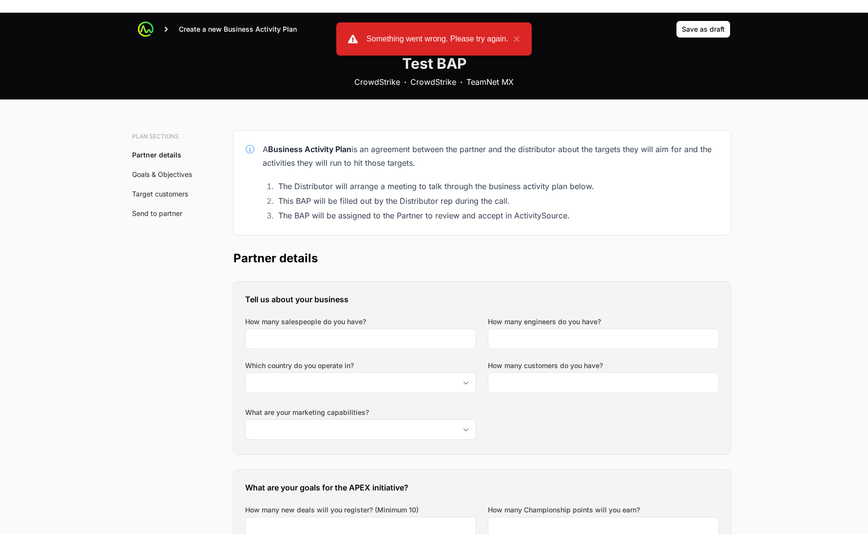
scroll to position [0, 0]
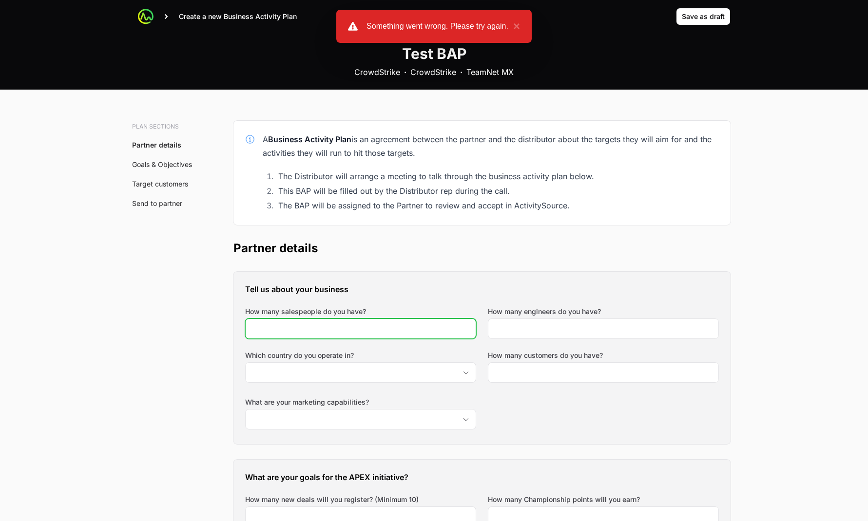
click at [363, 327] on input "How many salespeople do you have?" at bounding box center [360, 329] width 218 height 12
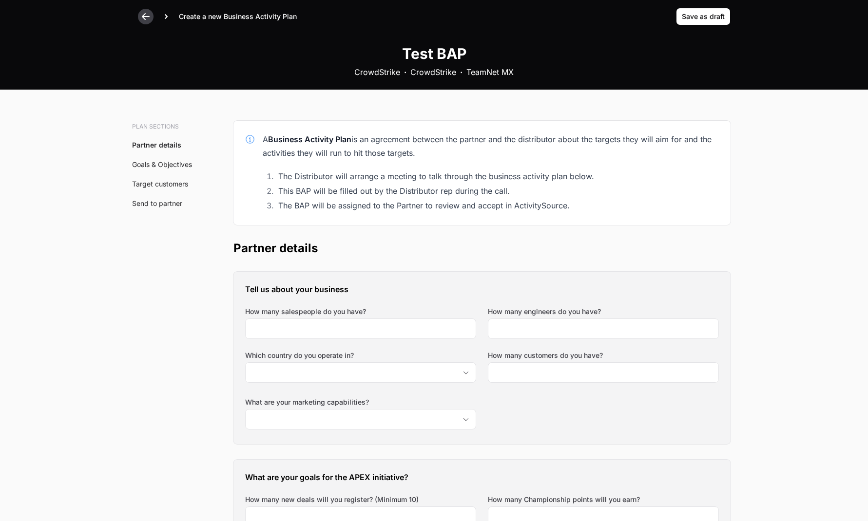
click at [149, 19] on icon at bounding box center [146, 17] width 10 height 10
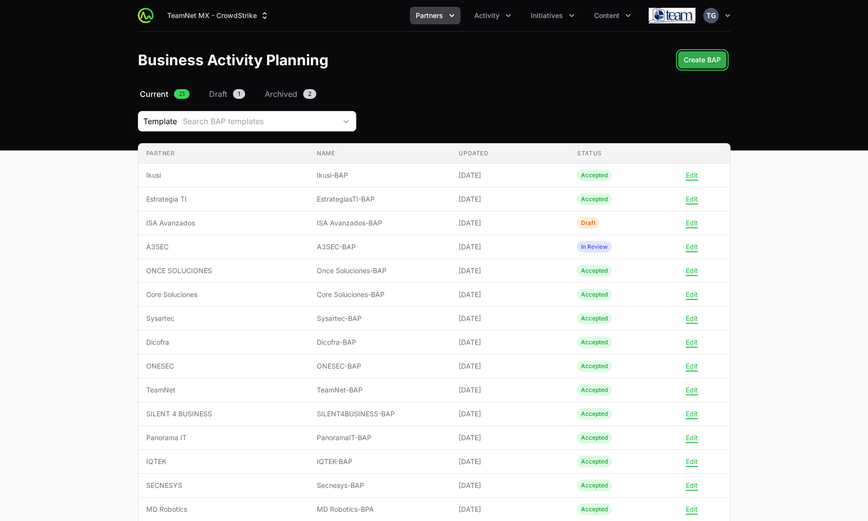
click at [719, 63] on span "Create BAP" at bounding box center [701, 60] width 37 height 12
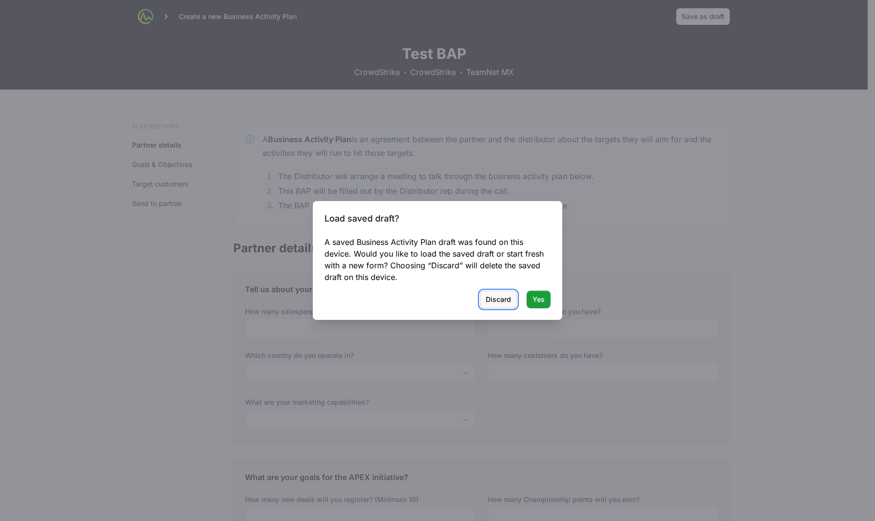
click at [504, 300] on span "Discard" at bounding box center [498, 300] width 25 height 12
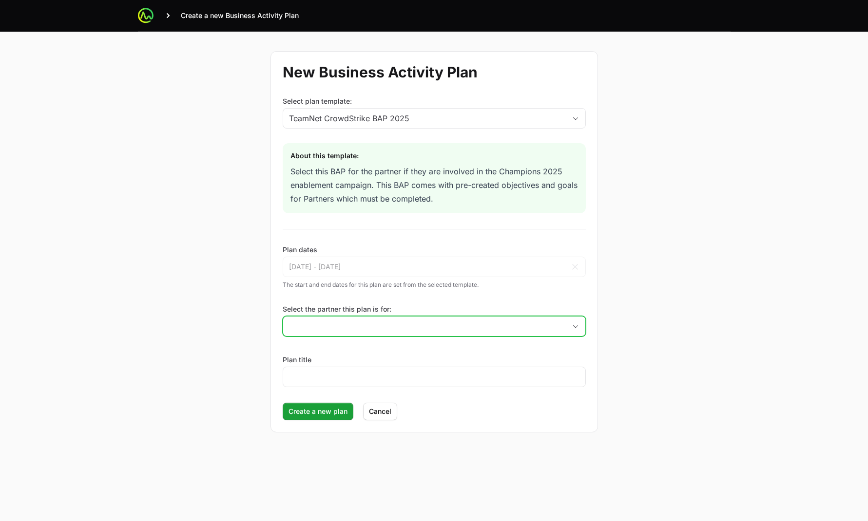
click at [352, 325] on input "Select the partner this plan is for:" at bounding box center [424, 326] width 283 height 19
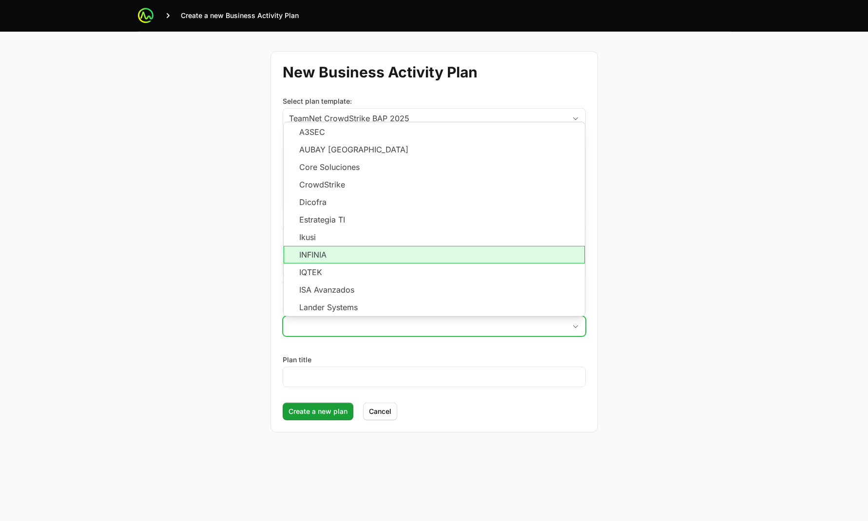
click at [329, 260] on li "INFINIA" at bounding box center [434, 255] width 301 height 18
type input "INFINIA"
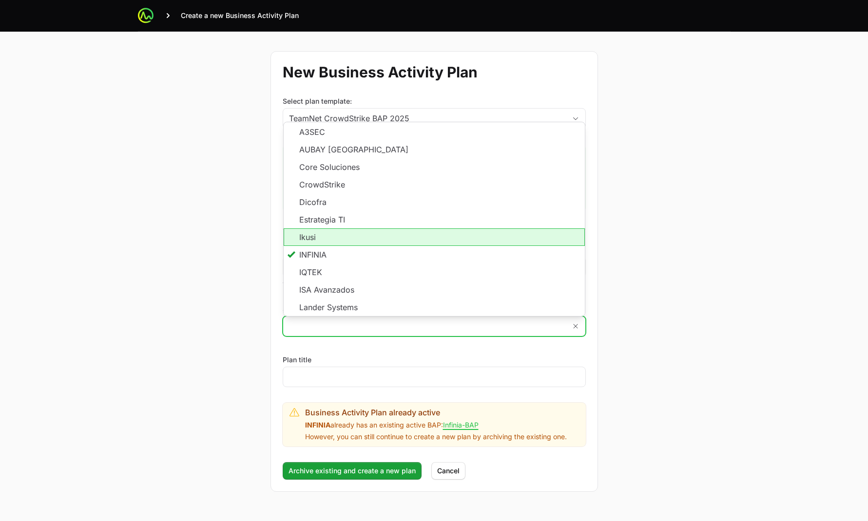
click at [470, 235] on li "Ikusi" at bounding box center [434, 237] width 301 height 18
type input "Ikusi"
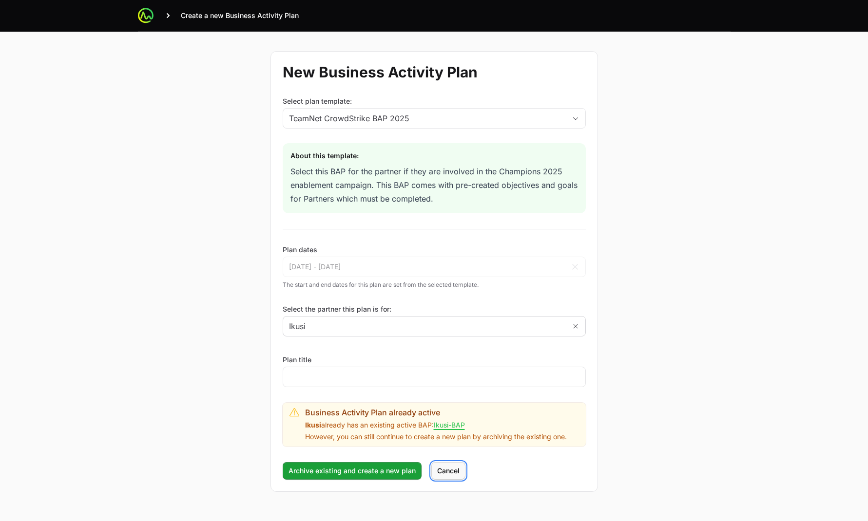
click at [450, 468] on span "Cancel" at bounding box center [448, 471] width 22 height 12
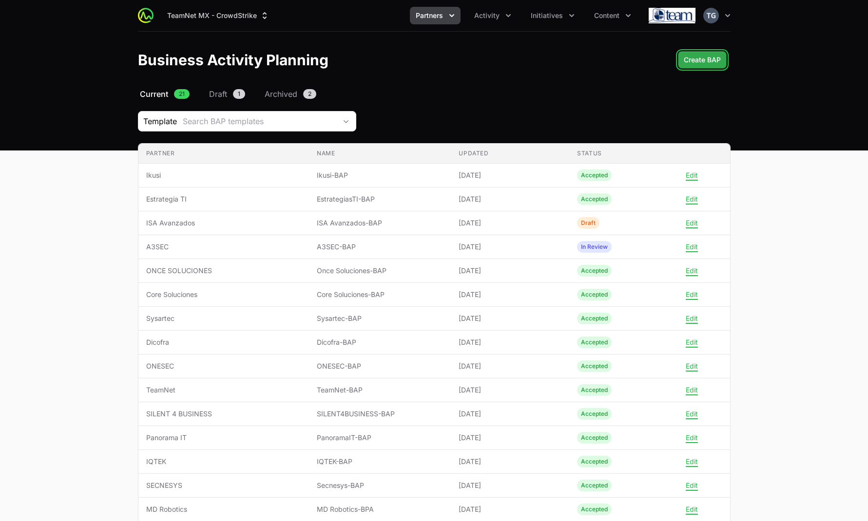
click at [680, 66] on button "Create BAP" at bounding box center [702, 60] width 49 height 18
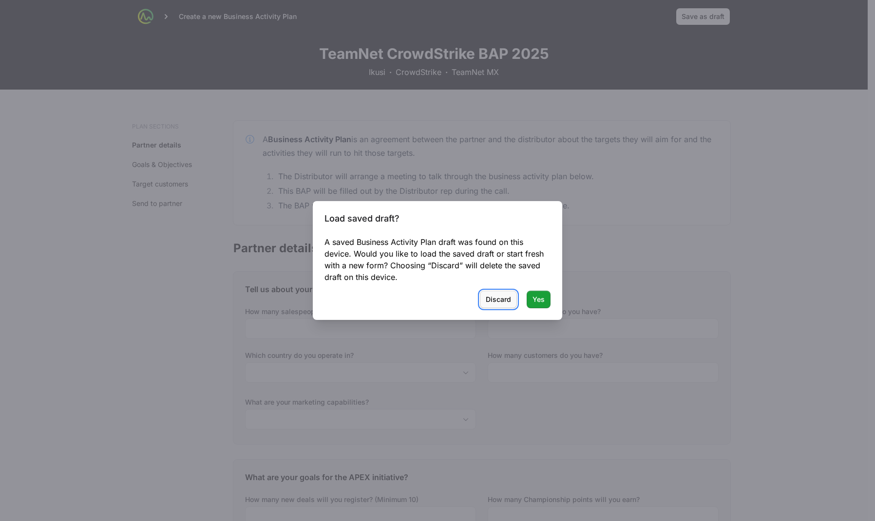
click at [498, 305] on span "Discard" at bounding box center [498, 300] width 25 height 12
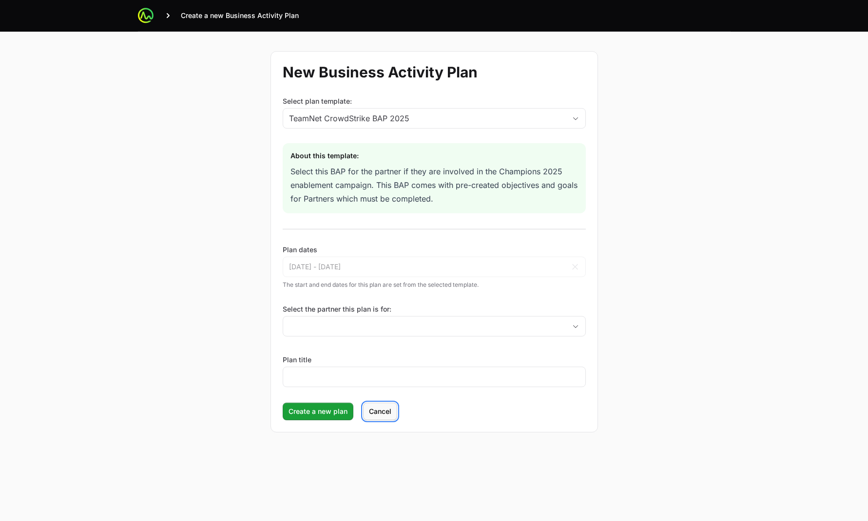
click at [376, 412] on span "Cancel" at bounding box center [380, 412] width 22 height 12
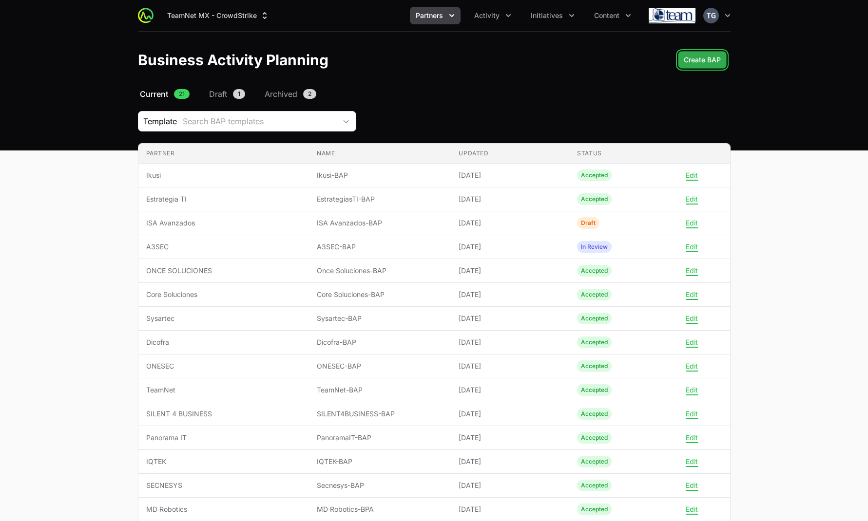
click at [702, 60] on span "Create BAP" at bounding box center [701, 60] width 37 height 12
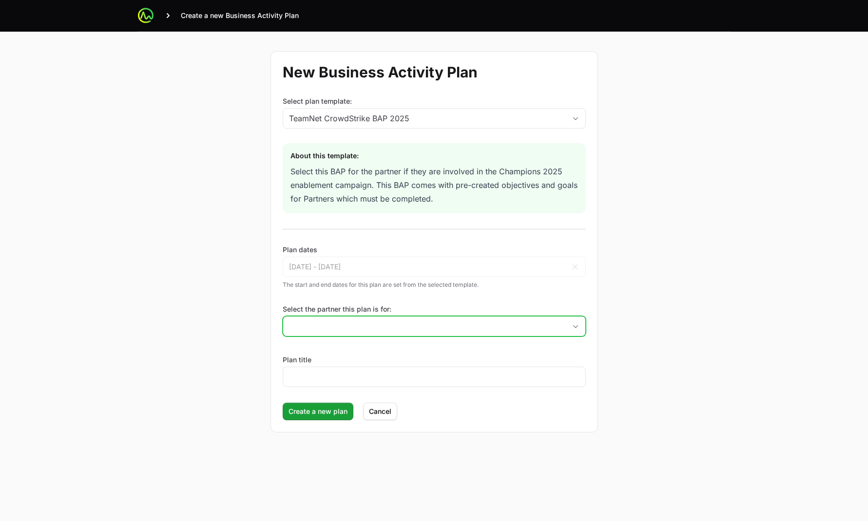
click at [335, 324] on input "Select the partner this plan is for:" at bounding box center [424, 326] width 283 height 19
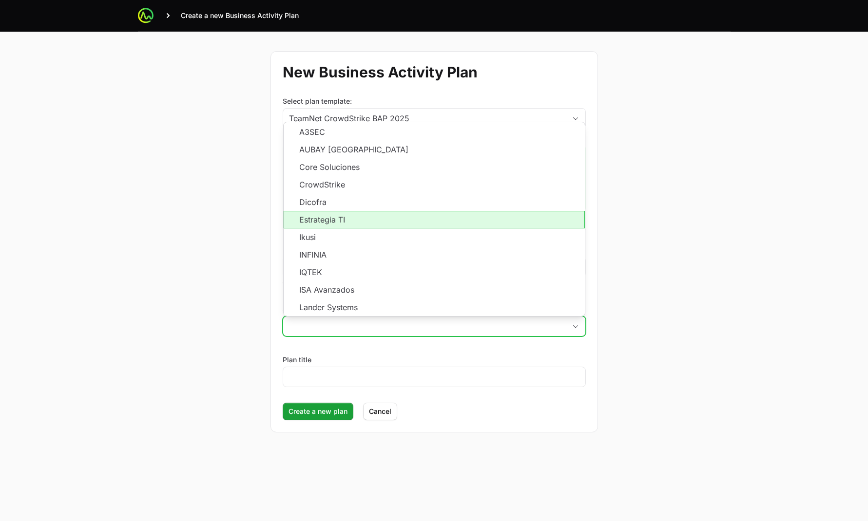
click at [335, 220] on li "Estrategia TI" at bounding box center [434, 220] width 301 height 18
type input "Estrategia TI"
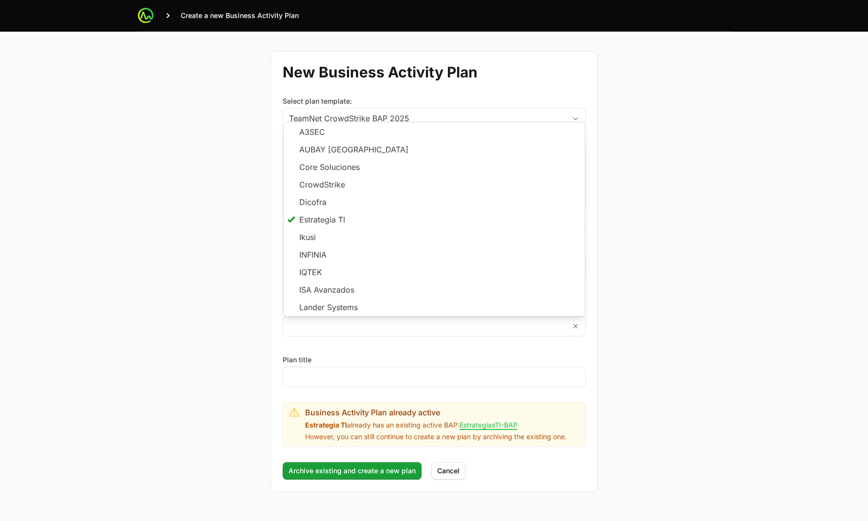
type input "Estrategia TI"
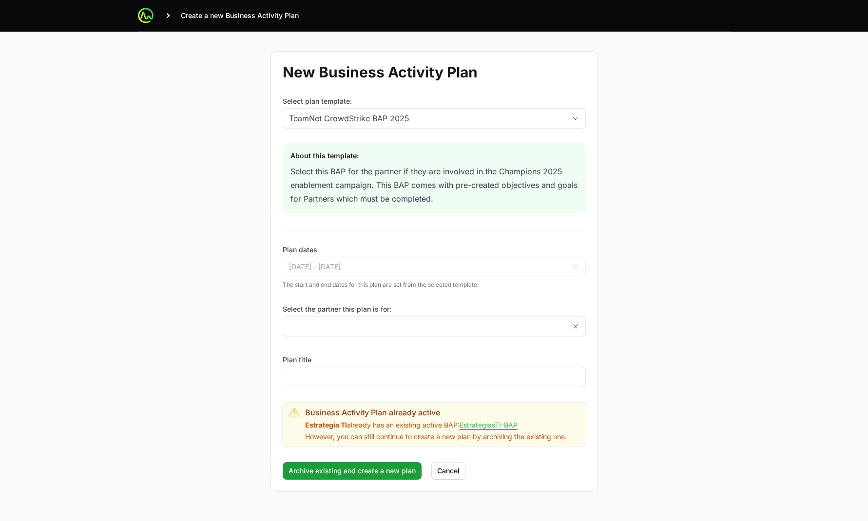
type input "Estrategia TI"
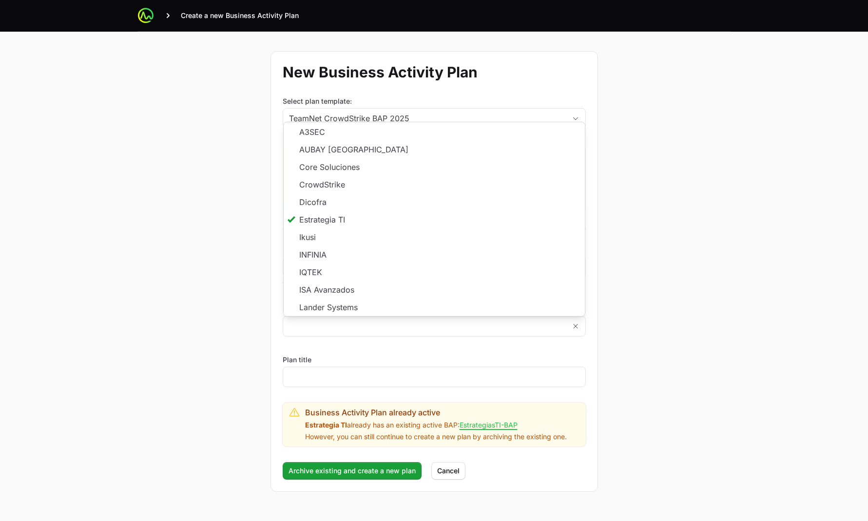
type input "Estrategia TI"
click at [205, 120] on div "New Business Activity Plan Select plan template: TeamNet CrowdStrike BAP 2025 A…" at bounding box center [434, 272] width 624 height 480
